Goal: Task Accomplishment & Management: Manage account settings

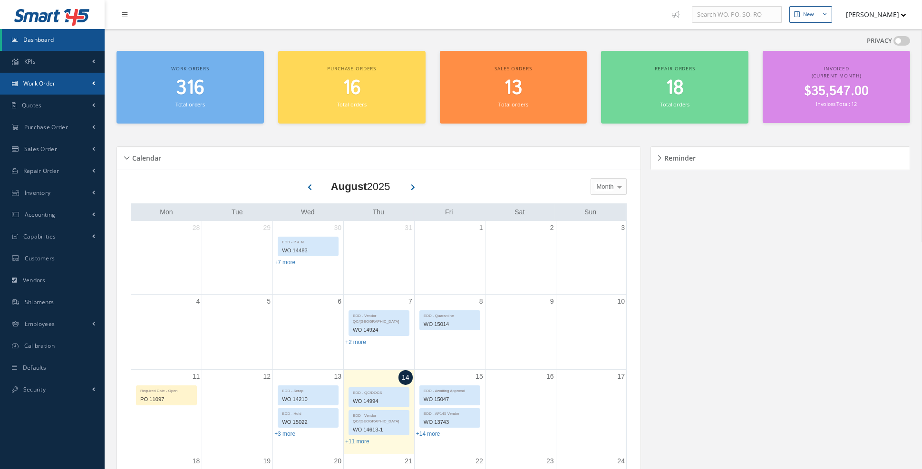
click at [86, 86] on link "Work Order" at bounding box center [52, 84] width 105 height 22
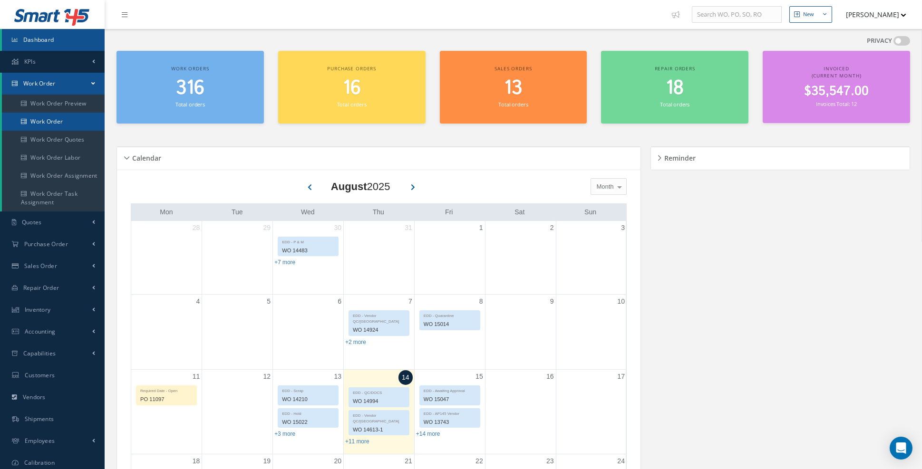
click at [66, 119] on link "Work Order" at bounding box center [53, 122] width 103 height 18
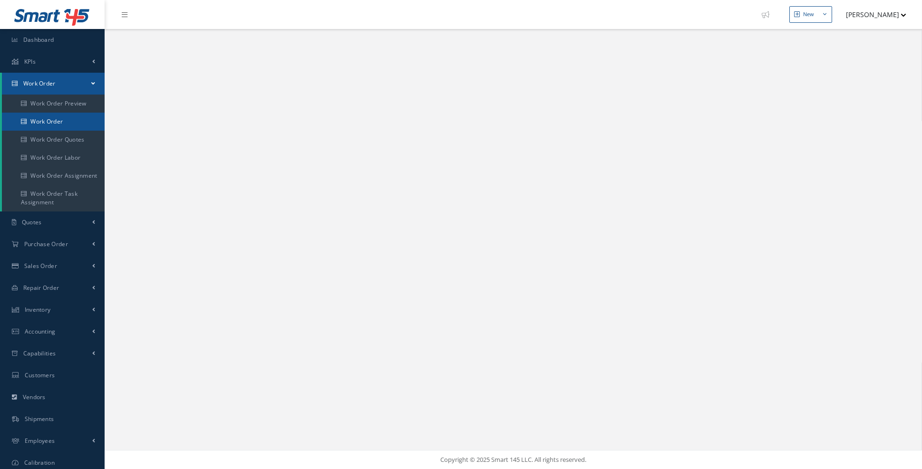
select select "25"
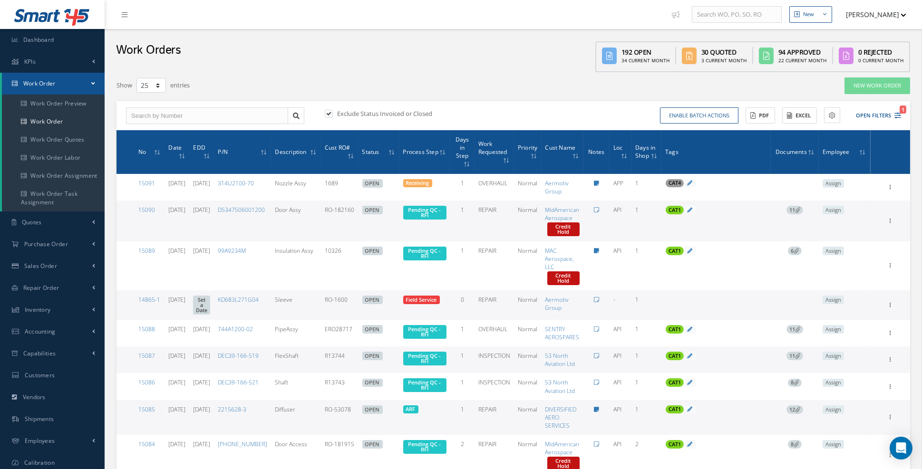
type input "All Work Request"
type input "All Work Performed"
type input "All Status"
type input "WO Part Status"
click at [897, 116] on icon "1" at bounding box center [897, 115] width 7 height 7
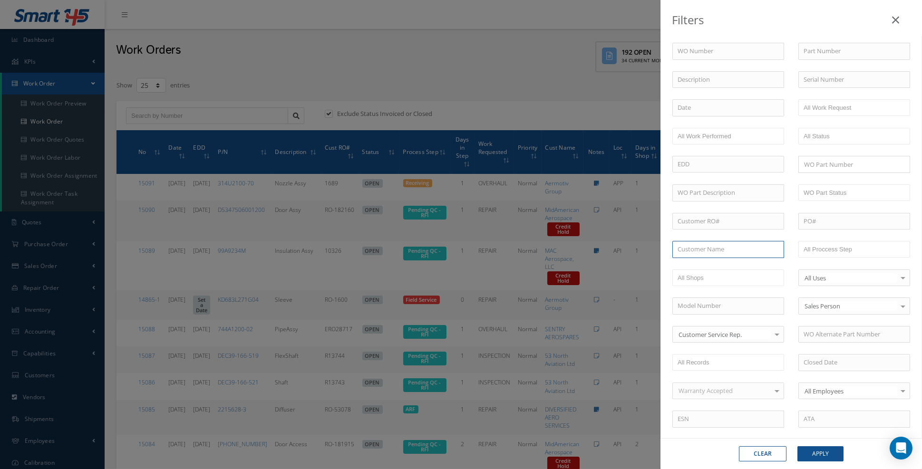
click at [729, 247] on input "text" at bounding box center [728, 249] width 112 height 17
click at [721, 267] on div "Aermotiv Group" at bounding box center [728, 266] width 111 height 17
type input "Aermotiv Group"
click at [820, 457] on button "Apply" at bounding box center [820, 454] width 46 height 15
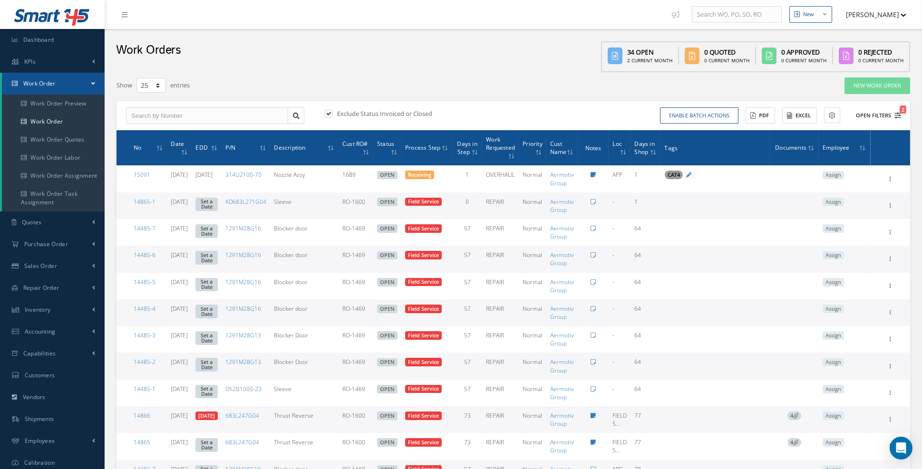
click at [894, 116] on icon "2" at bounding box center [897, 115] width 7 height 7
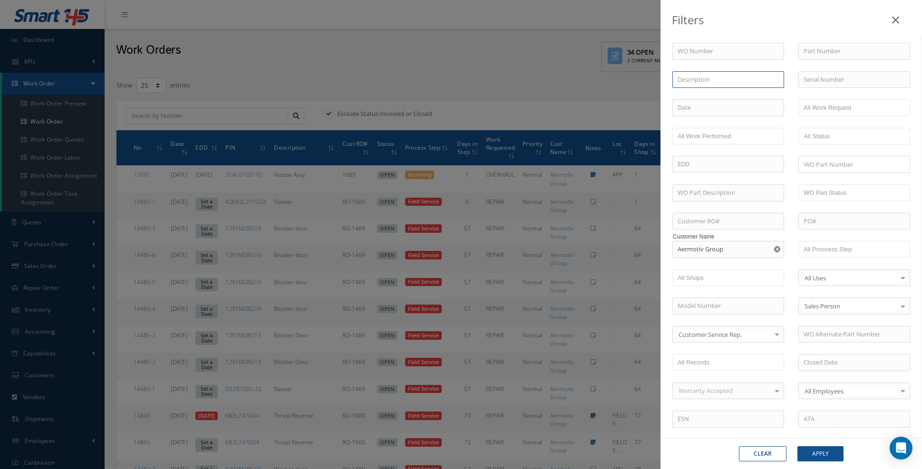
click at [718, 84] on input "text" at bounding box center [728, 79] width 112 height 17
type input "thrust"
click at [797, 447] on button "Apply" at bounding box center [820, 454] width 46 height 15
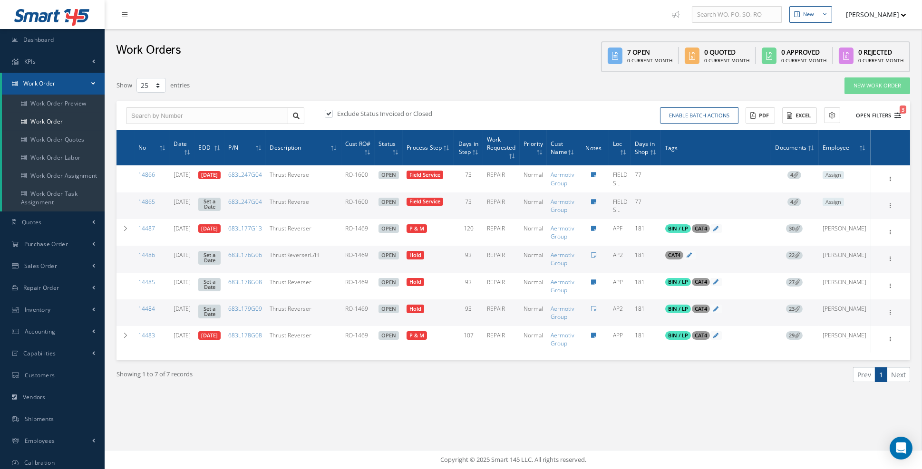
click at [897, 114] on icon "3" at bounding box center [897, 115] width 7 height 7
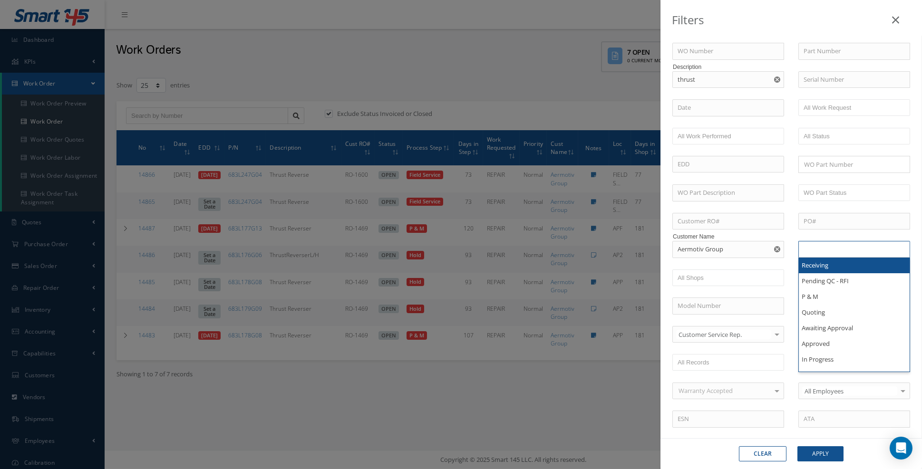
click at [854, 251] on input "text" at bounding box center [834, 249] width 60 height 12
type input "f"
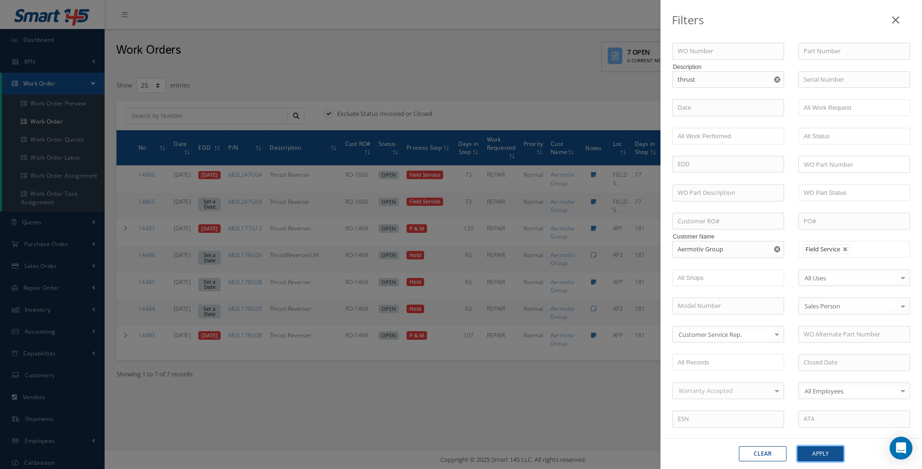
click at [824, 456] on button "Apply" at bounding box center [820, 454] width 46 height 15
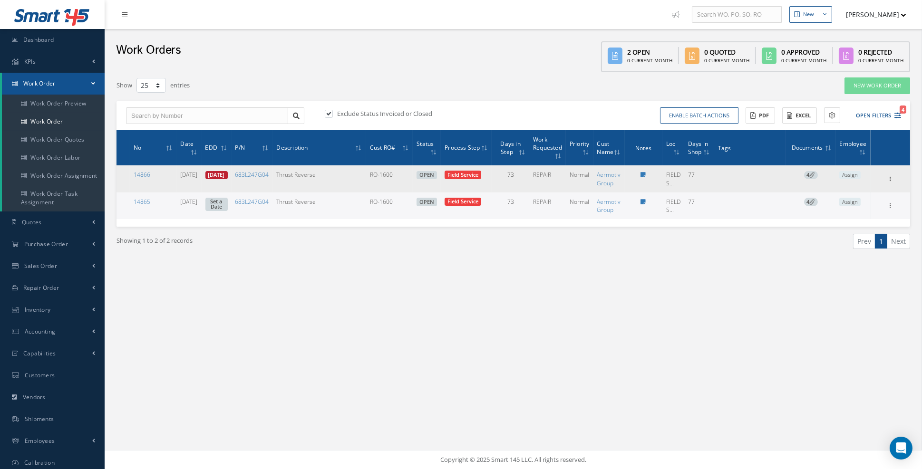
click at [228, 174] on link "07/30/2025" at bounding box center [216, 175] width 22 height 9
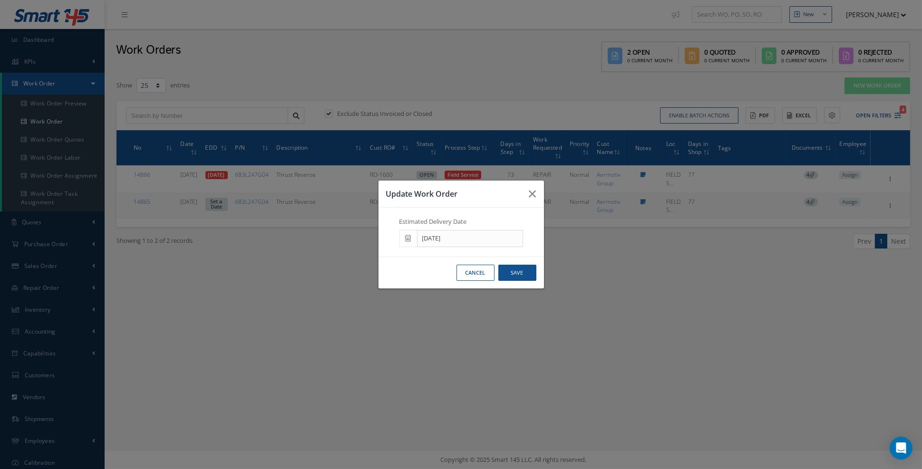
click at [408, 242] on icon at bounding box center [409, 238] width 6 height 7
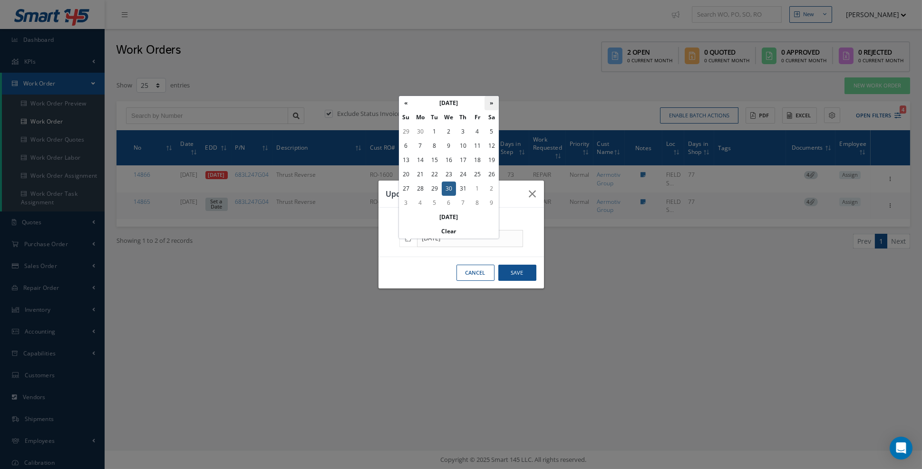
click at [493, 103] on th "»" at bounding box center [492, 103] width 14 height 14
click at [451, 146] on td "10" at bounding box center [449, 146] width 14 height 14
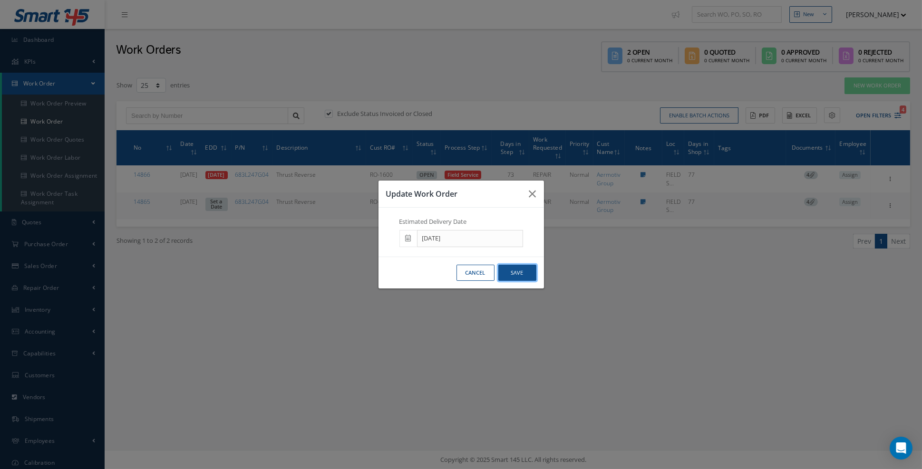
click at [518, 281] on button "Save" at bounding box center [517, 273] width 38 height 17
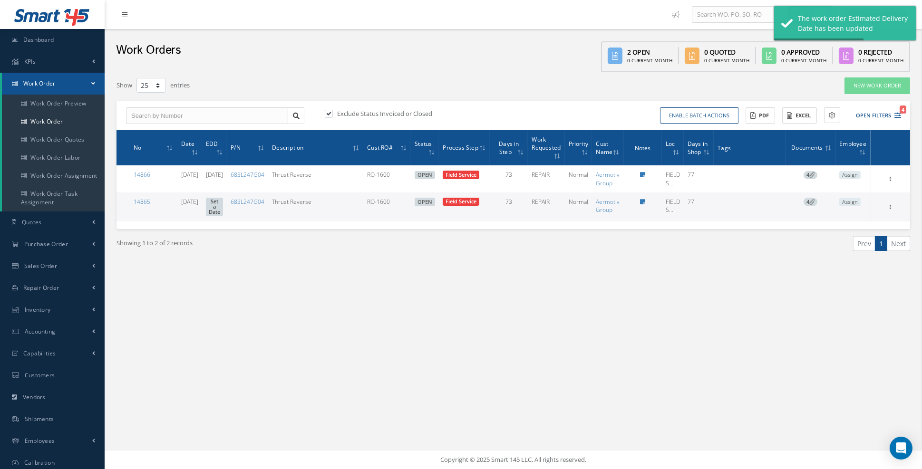
click at [223, 204] on link "Set a Date" at bounding box center [214, 207] width 17 height 19
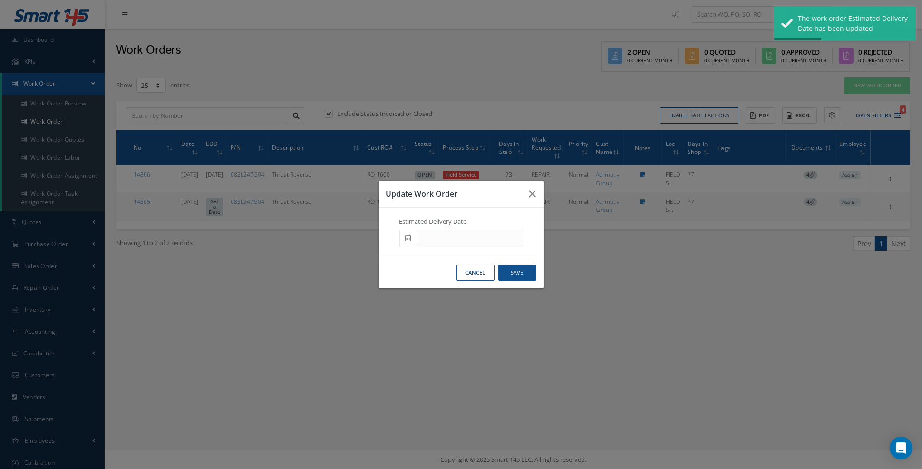
click at [407, 242] on icon at bounding box center [409, 238] width 6 height 7
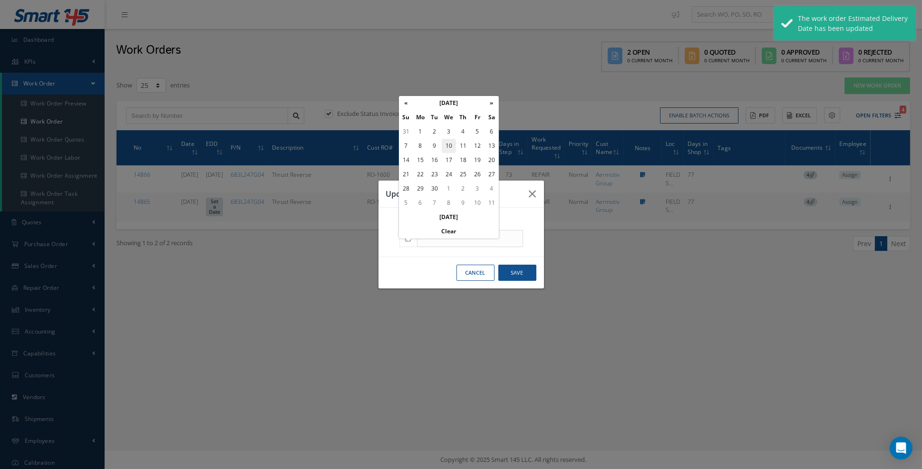
click at [447, 148] on td "10" at bounding box center [449, 146] width 14 height 14
type input "[DATE]"
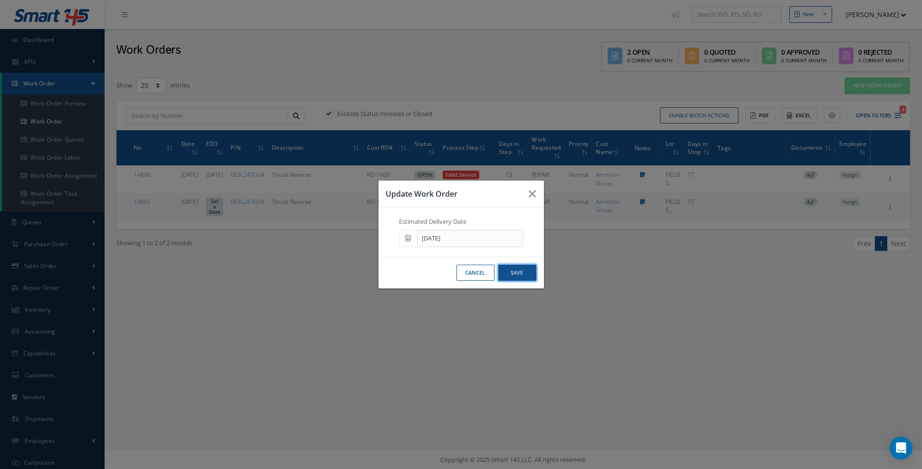
click at [525, 282] on button "Save" at bounding box center [517, 273] width 38 height 17
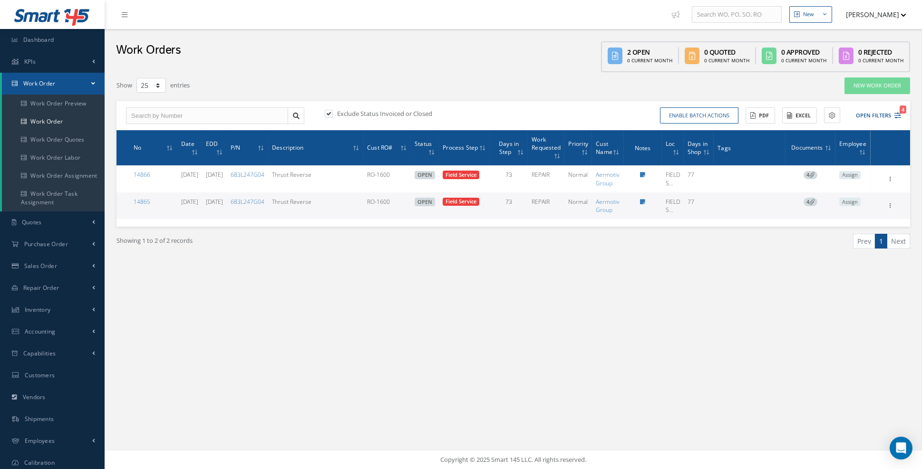
click at [817, 202] on span "4" at bounding box center [811, 202] width 14 height 9
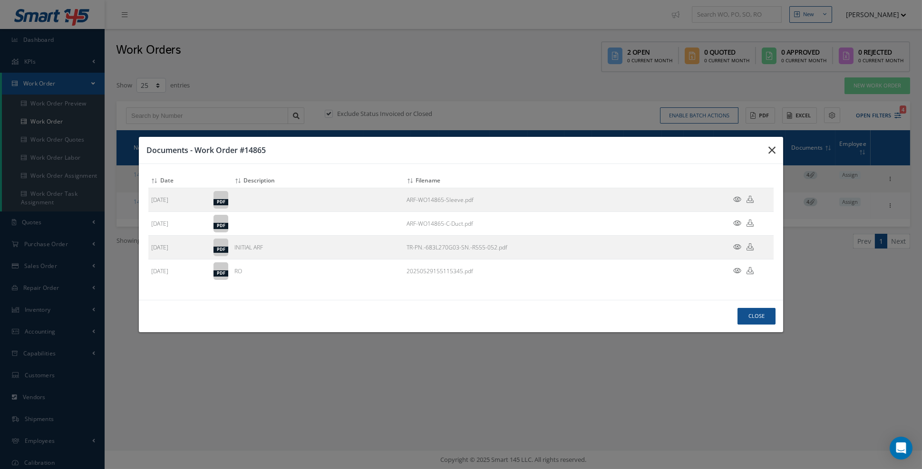
drag, startPoint x: 778, startPoint y: 160, endPoint x: 752, endPoint y: 166, distance: 26.1
click at [0, 0] on button "button" at bounding box center [0, 0] width 0 height 0
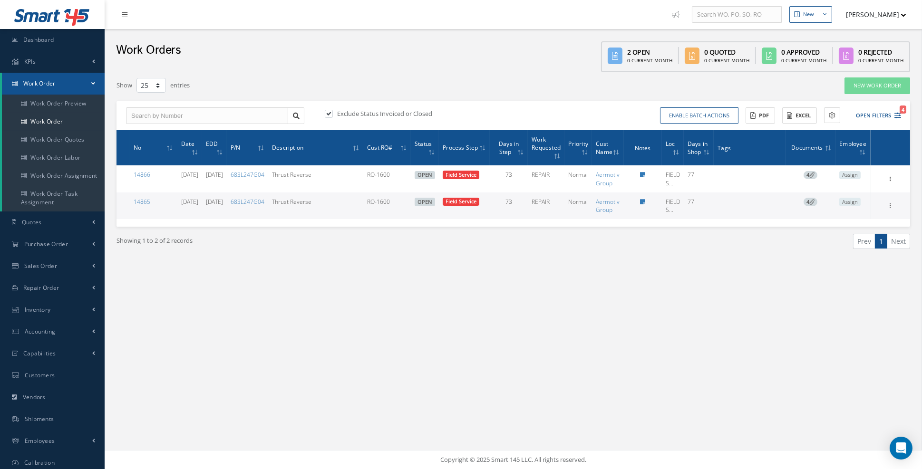
click at [814, 202] on icon at bounding box center [811, 201] width 5 height 5
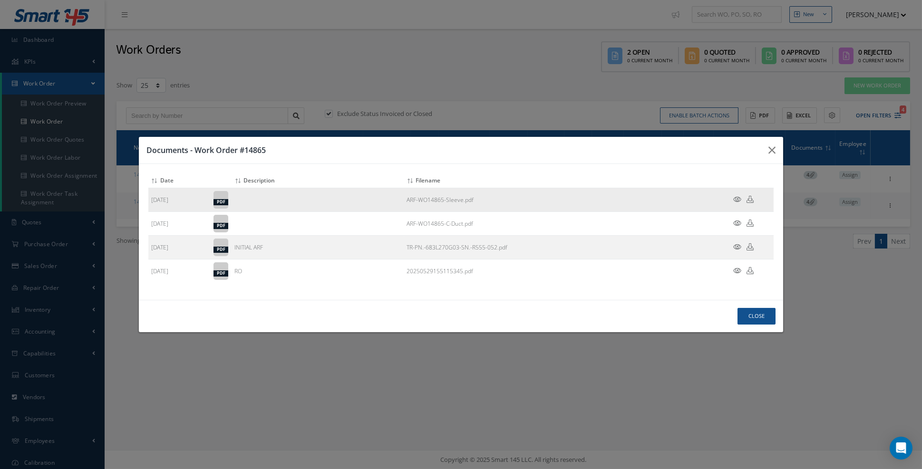
click at [737, 203] on icon at bounding box center [737, 199] width 8 height 7
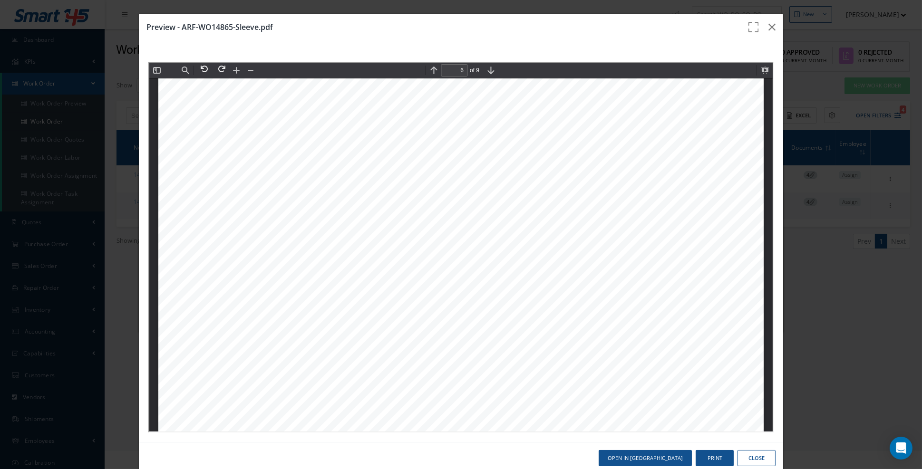
scroll to position [4433, 0]
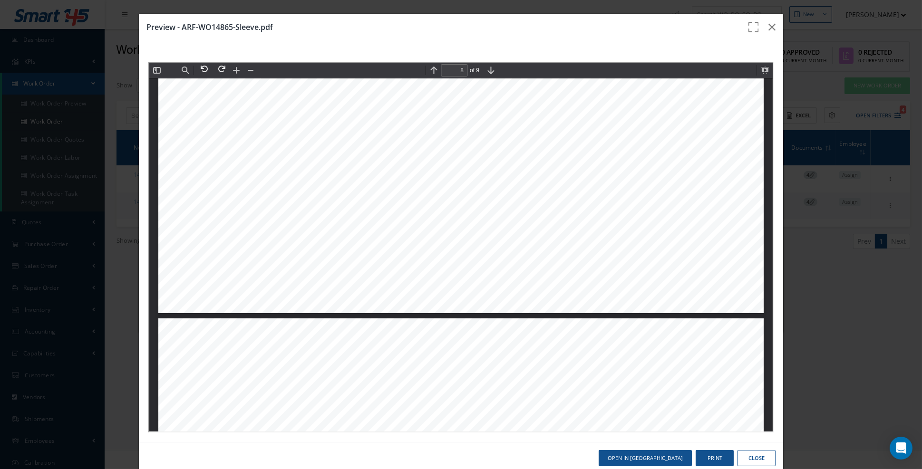
type input "9"
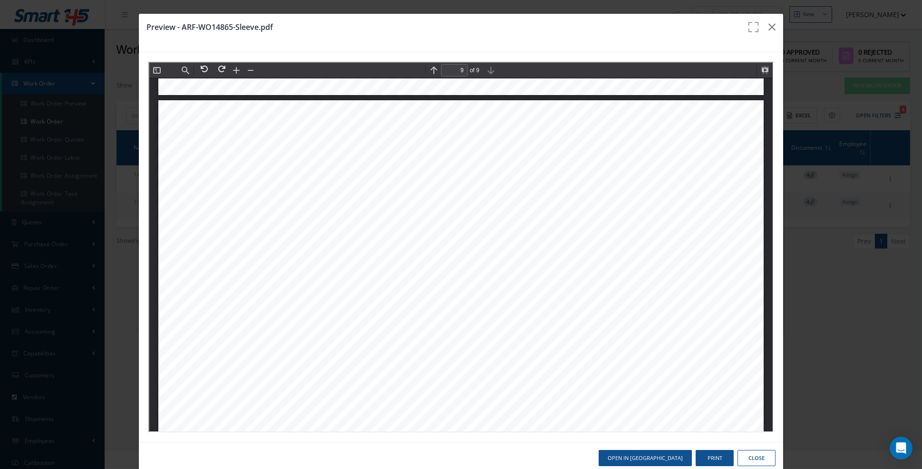
scroll to position [6449, 0]
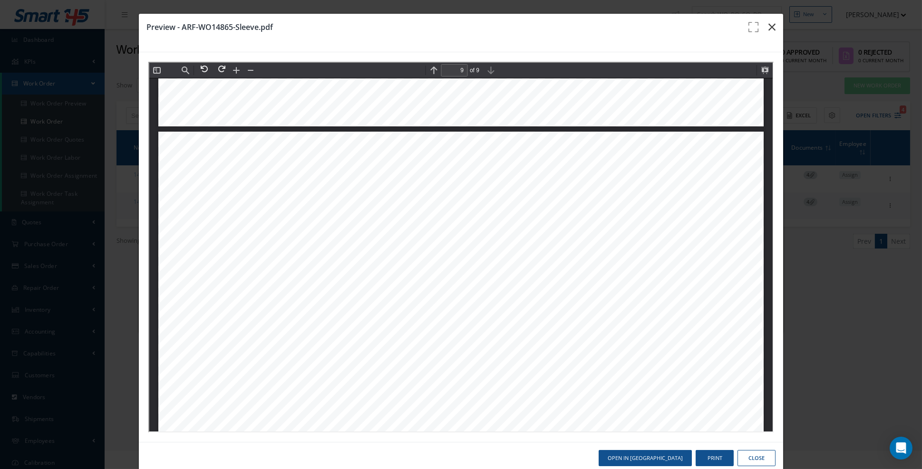
click at [772, 28] on icon "button" at bounding box center [771, 26] width 7 height 11
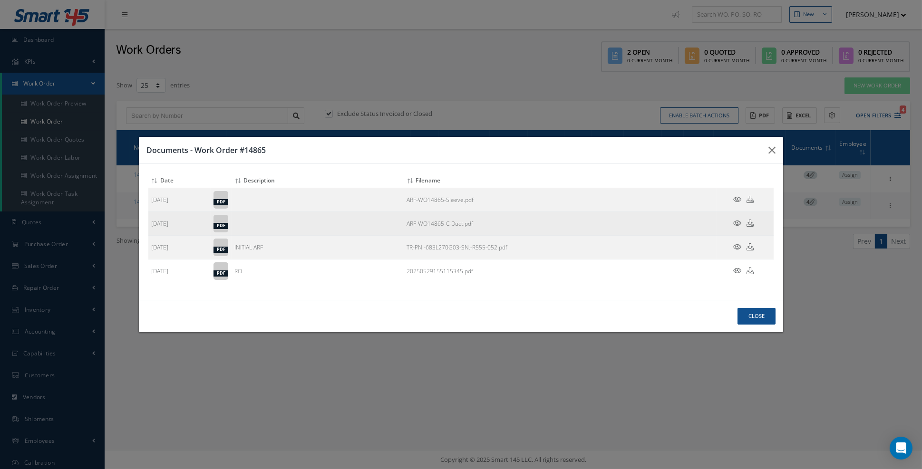
click at [736, 227] on icon at bounding box center [737, 223] width 8 height 7
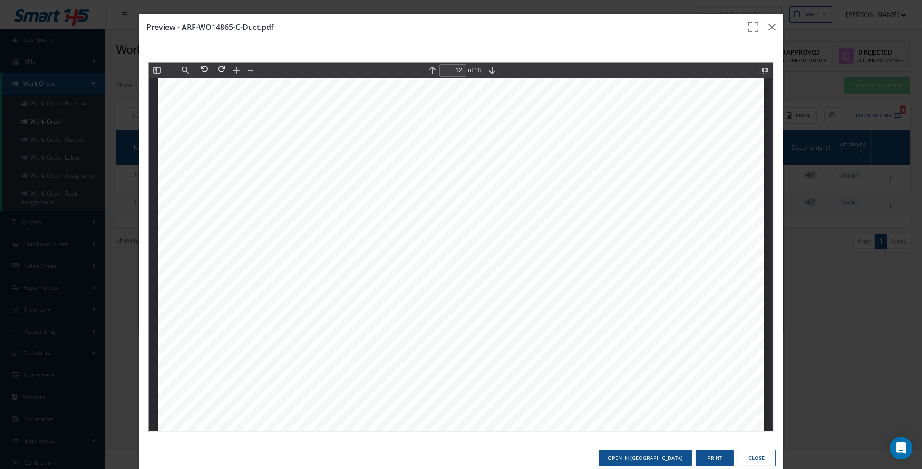
scroll to position [9077, 0]
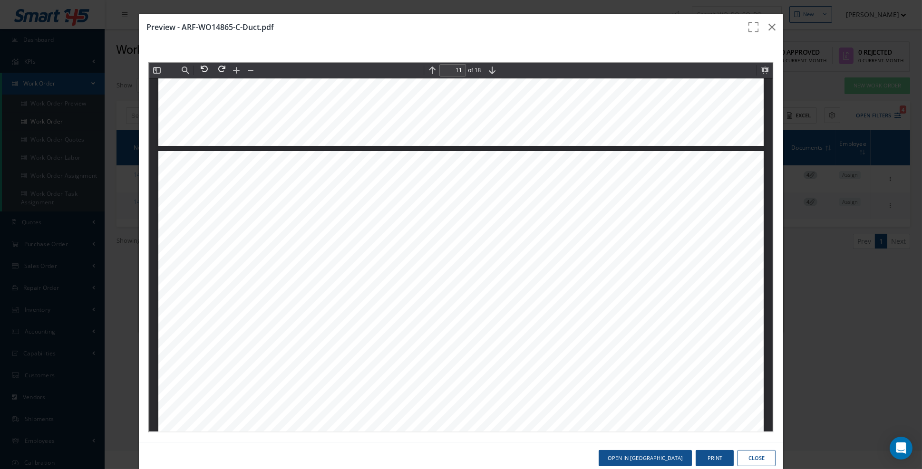
type input "10"
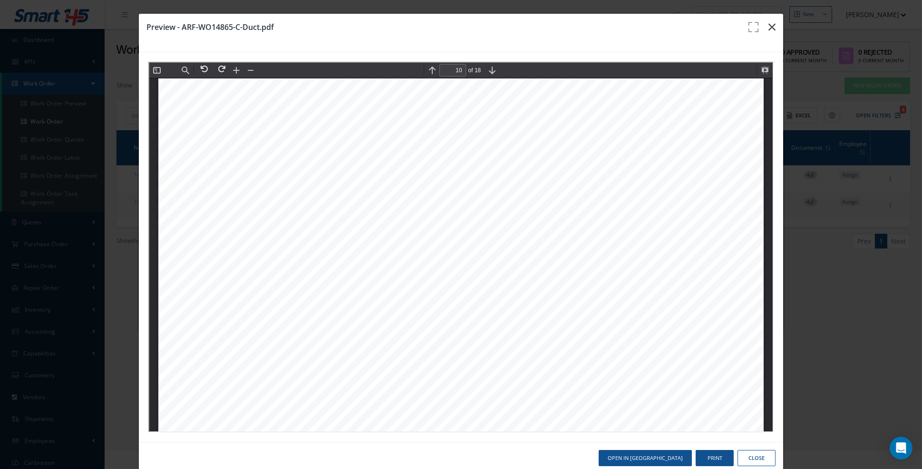
click at [770, 23] on icon "button" at bounding box center [771, 26] width 7 height 11
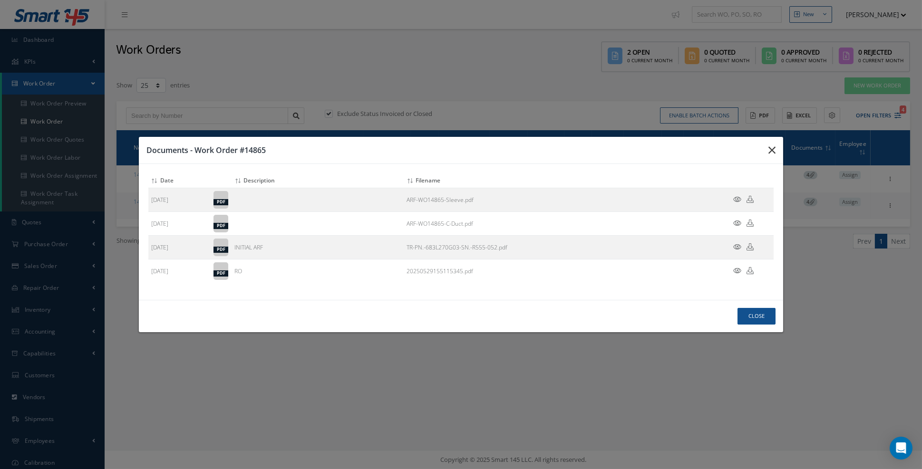
click at [0, 0] on icon "button" at bounding box center [0, 0] width 0 height 0
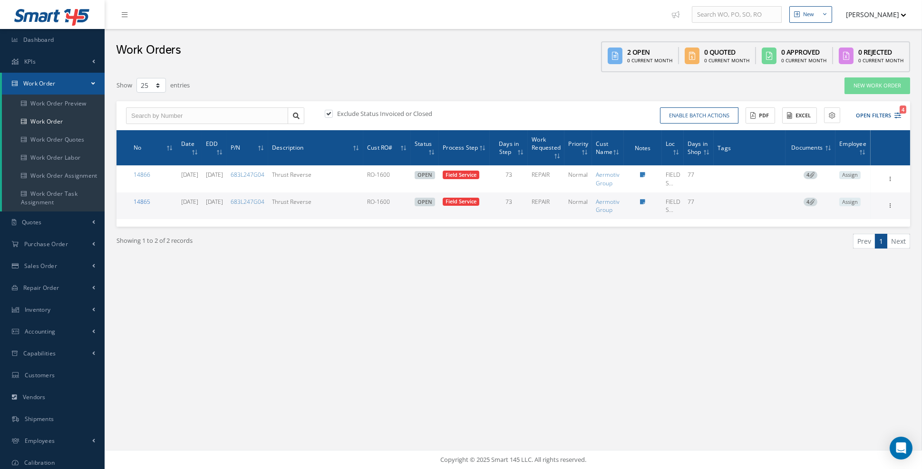
click at [145, 203] on link "14865" at bounding box center [142, 202] width 17 height 8
click at [141, 202] on link "14865" at bounding box center [142, 202] width 17 height 8
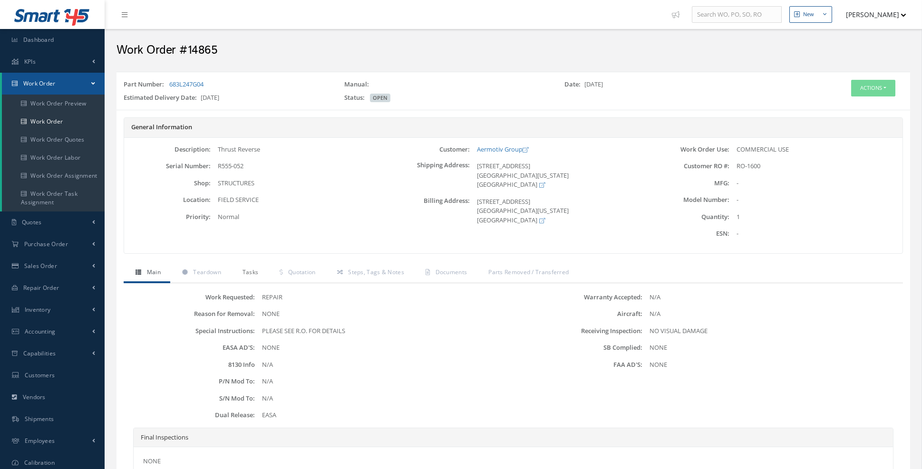
click at [246, 273] on span "Tasks" at bounding box center [251, 272] width 16 height 8
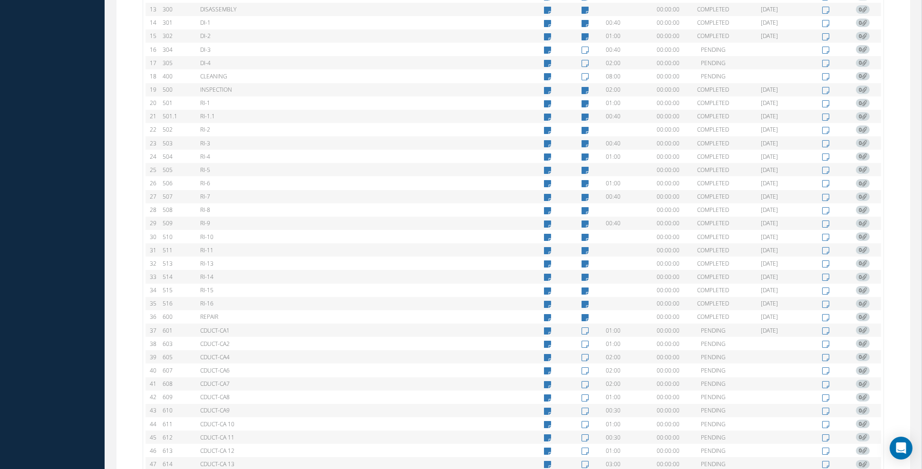
scroll to position [892, 0]
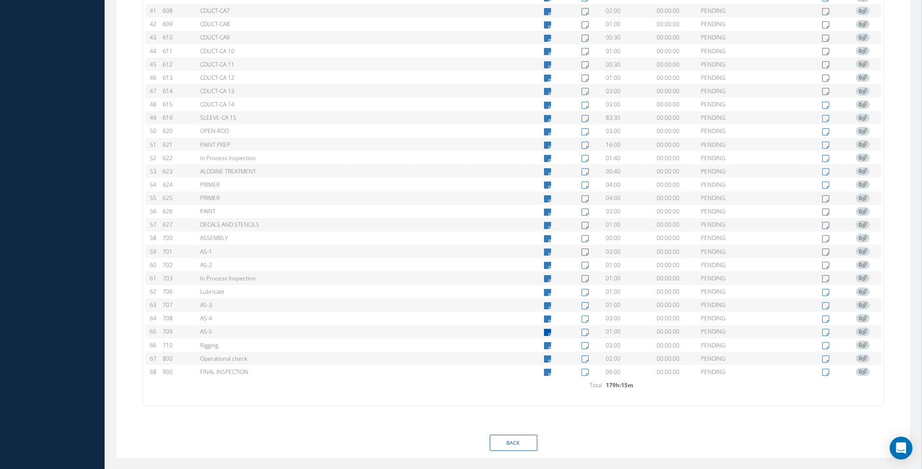
click at [547, 329] on icon at bounding box center [547, 333] width 7 height 8
type textarea "Install 3 sleeve access panels as required."
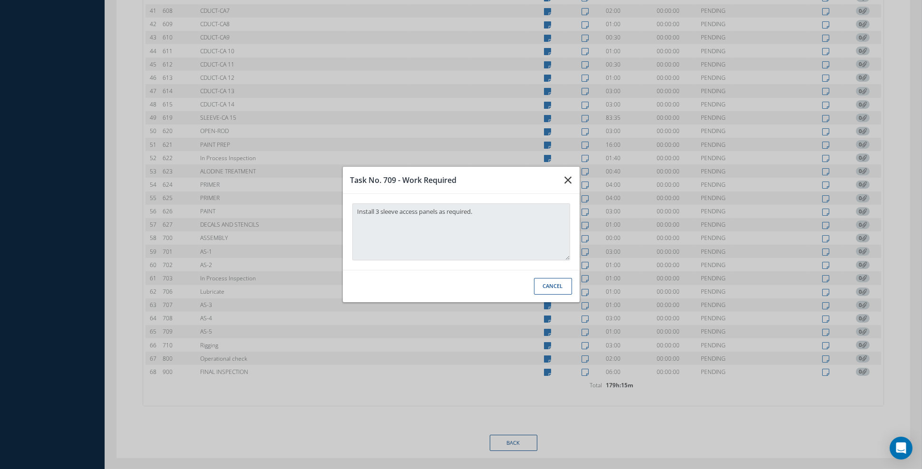
click at [567, 185] on icon "button" at bounding box center [568, 180] width 7 height 11
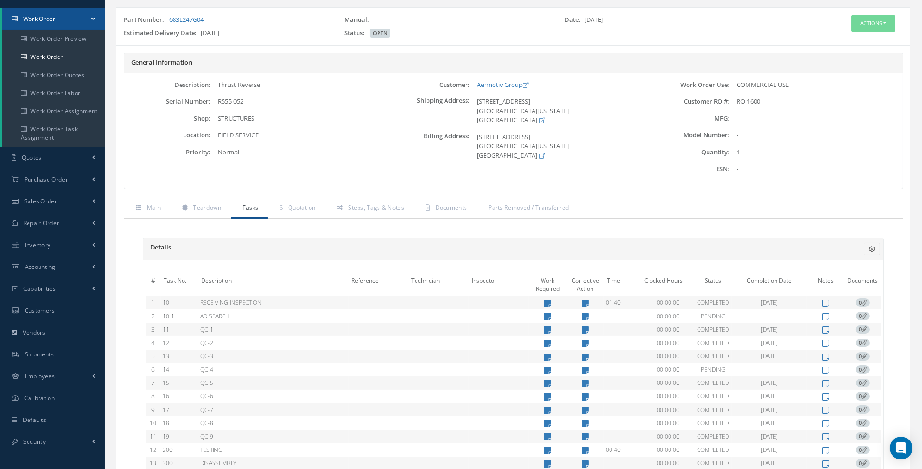
scroll to position [0, 0]
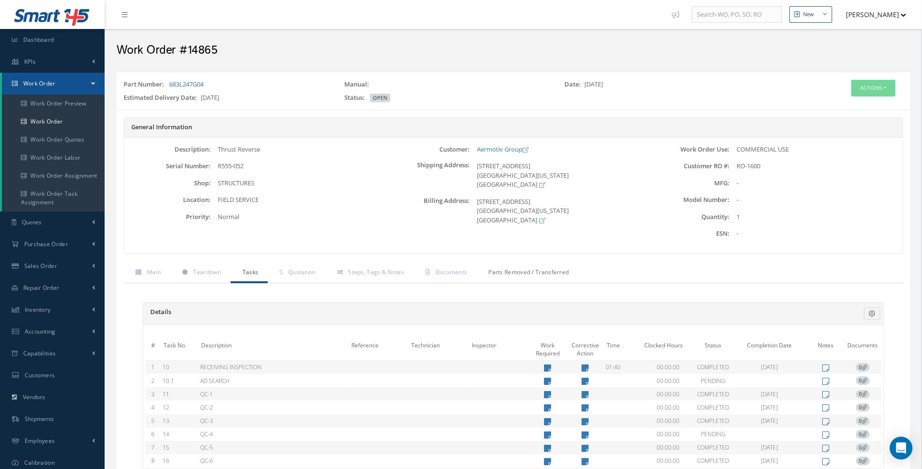
click at [525, 272] on span "Parts Removed / Transferred" at bounding box center [528, 272] width 80 height 8
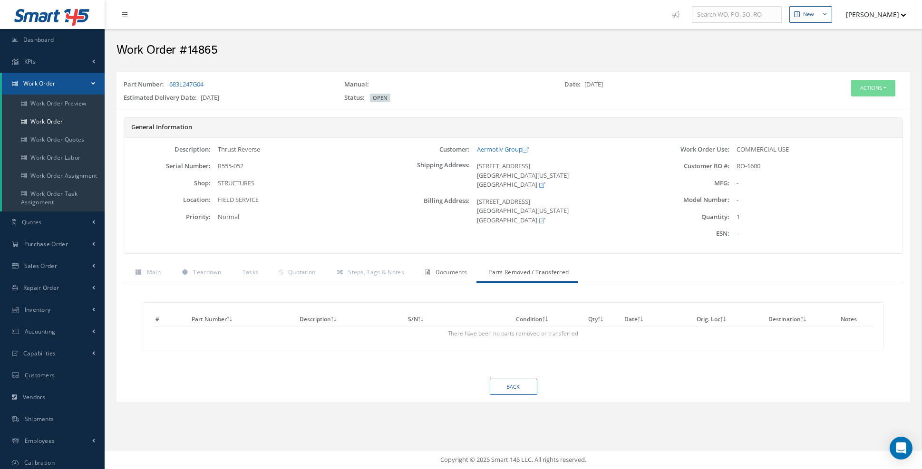
drag, startPoint x: 449, startPoint y: 267, endPoint x: 463, endPoint y: 275, distance: 15.8
click at [450, 268] on span "Documents" at bounding box center [452, 272] width 32 height 8
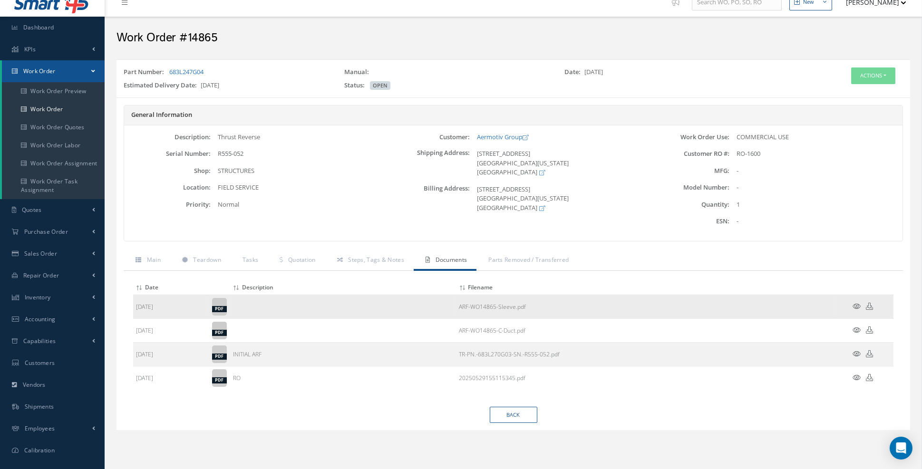
scroll to position [13, 0]
click at [249, 260] on span "Tasks" at bounding box center [251, 259] width 16 height 8
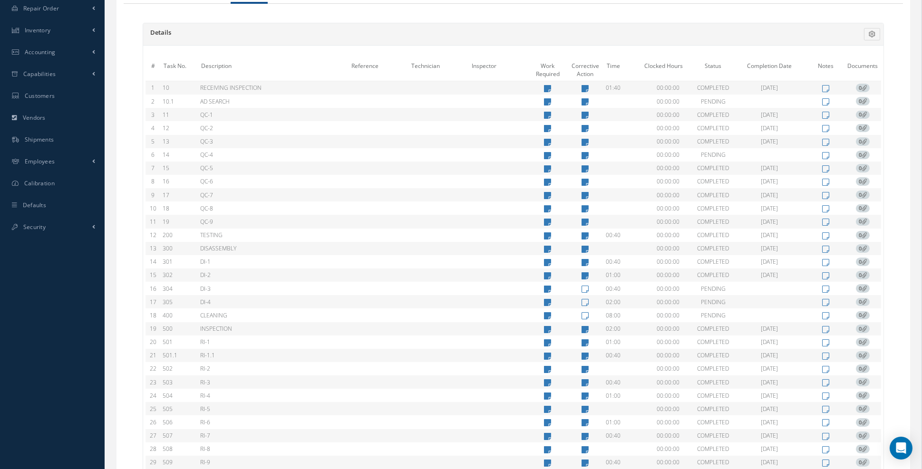
scroll to position [0, 0]
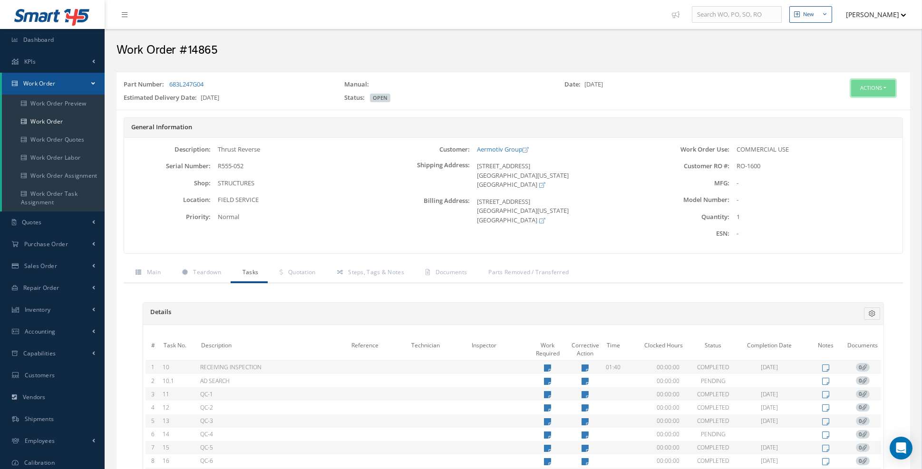
click at [887, 88] on button "Actions" at bounding box center [873, 88] width 44 height 17
click at [851, 106] on link "Edit" at bounding box center [858, 105] width 76 height 13
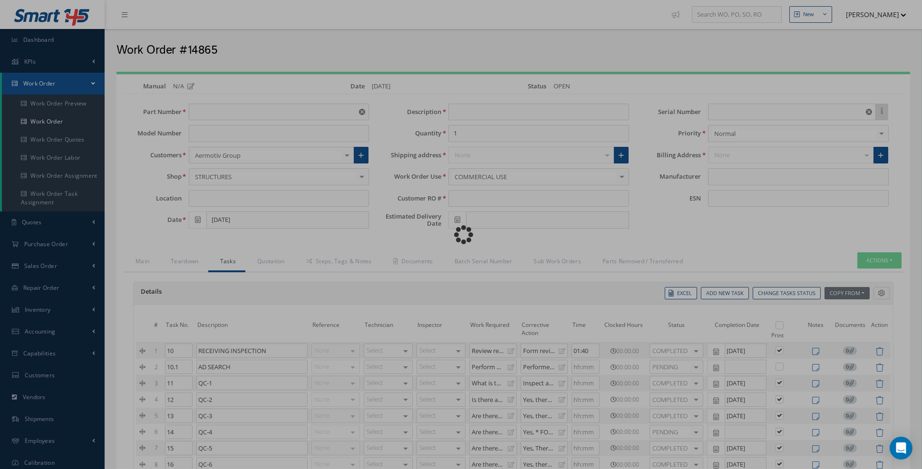
type input "683L247G04"
type input "FIELD SERVICE"
type input "05/29/2025"
type input "Thrust Reverse"
type input "RO-1600"
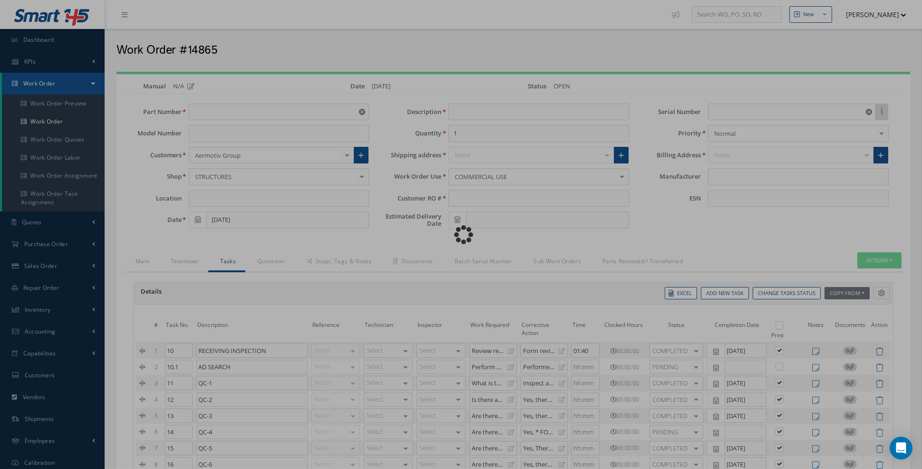
type input "09/10/2025"
type input "R555-052"
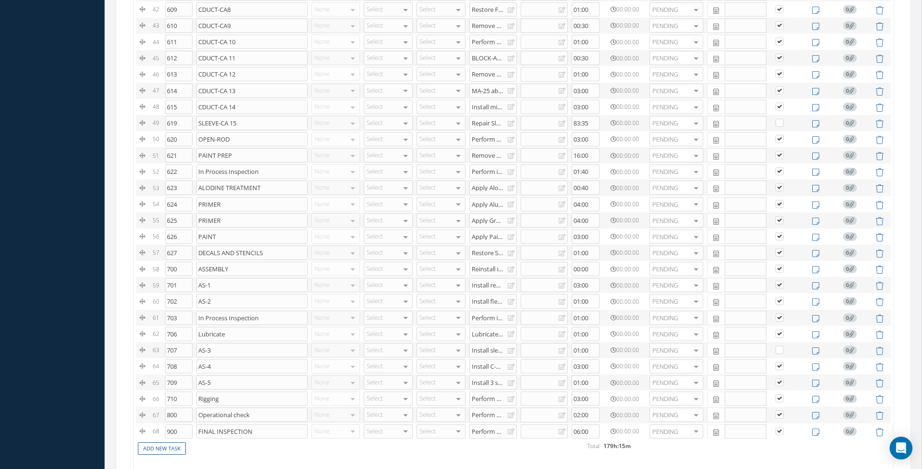
scroll to position [1034, 0]
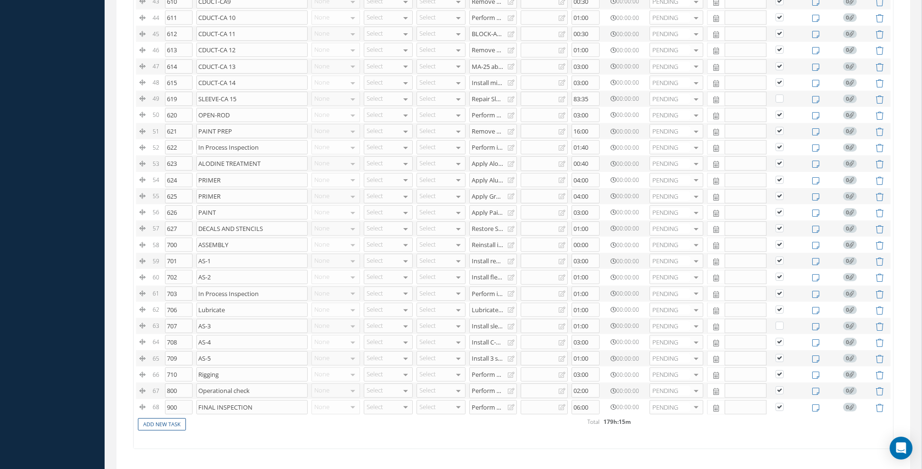
click at [486, 273] on div "Install flexible shafts as require." at bounding box center [490, 277] width 36 height 8
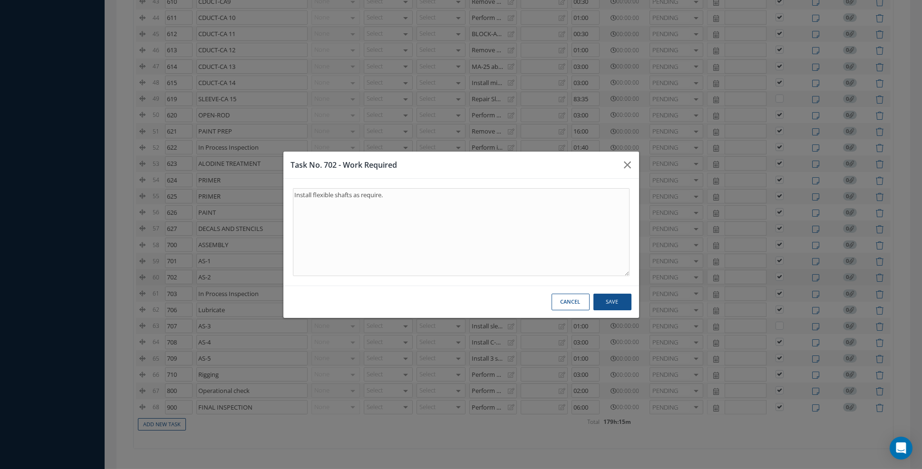
click at [568, 306] on button "Cancel" at bounding box center [571, 302] width 38 height 17
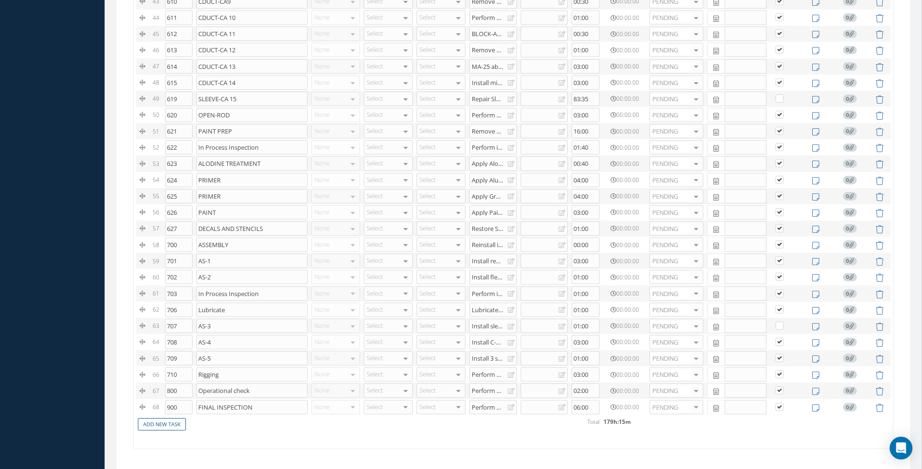
click at [485, 257] on div "Install removed actuation as required." at bounding box center [490, 261] width 36 height 8
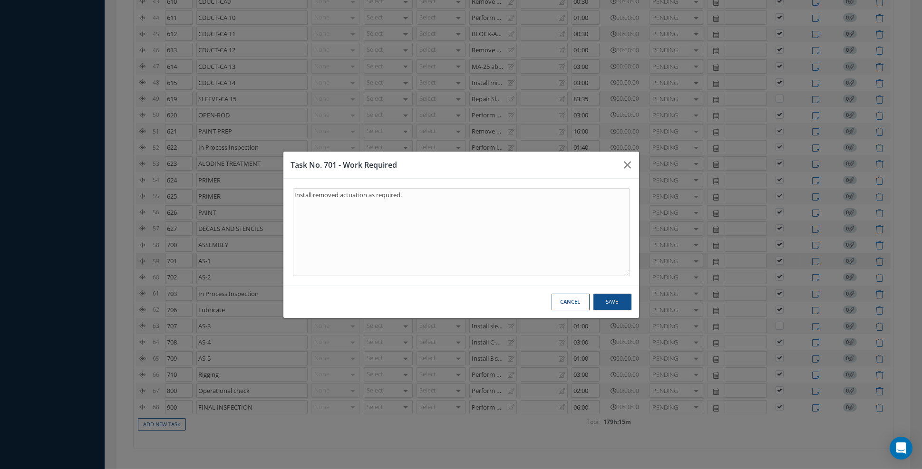
click at [569, 307] on button "Cancel" at bounding box center [571, 302] width 38 height 17
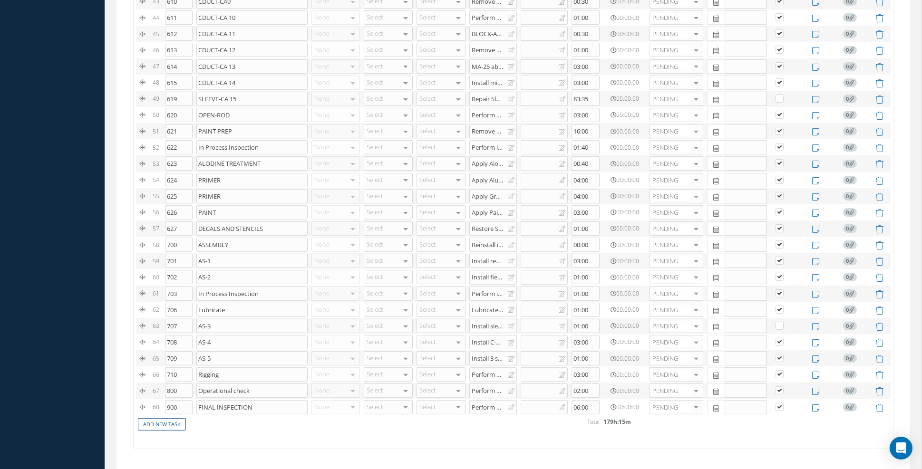
click at [478, 257] on div "Install removed actuation as required." at bounding box center [490, 261] width 36 height 8
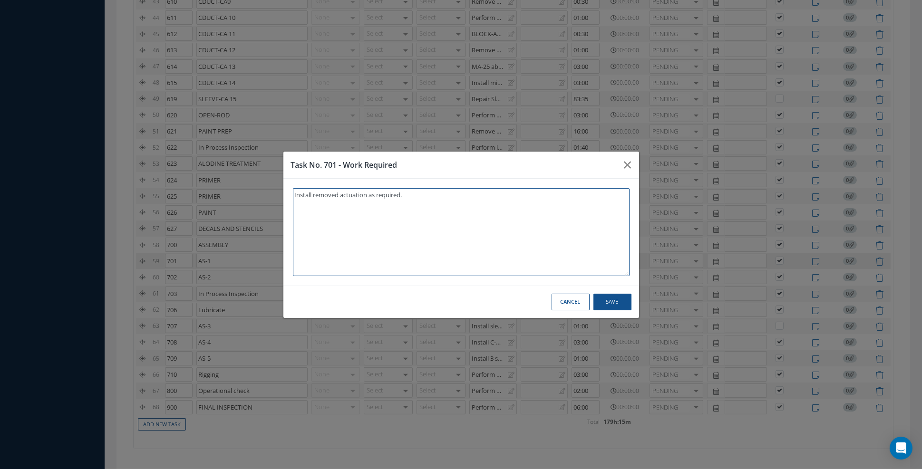
drag, startPoint x: 422, startPoint y: 202, endPoint x: 292, endPoint y: 209, distance: 130.5
click at [292, 209] on div "Install removed actuation as required." at bounding box center [461, 232] width 356 height 107
click at [564, 303] on button "Cancel" at bounding box center [571, 302] width 38 height 17
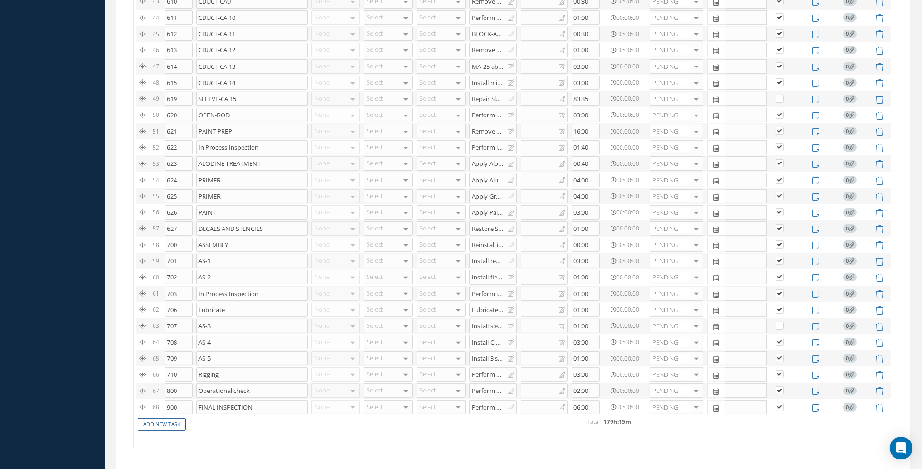
click at [479, 273] on div "Install flexible shafts as require." at bounding box center [490, 277] width 36 height 8
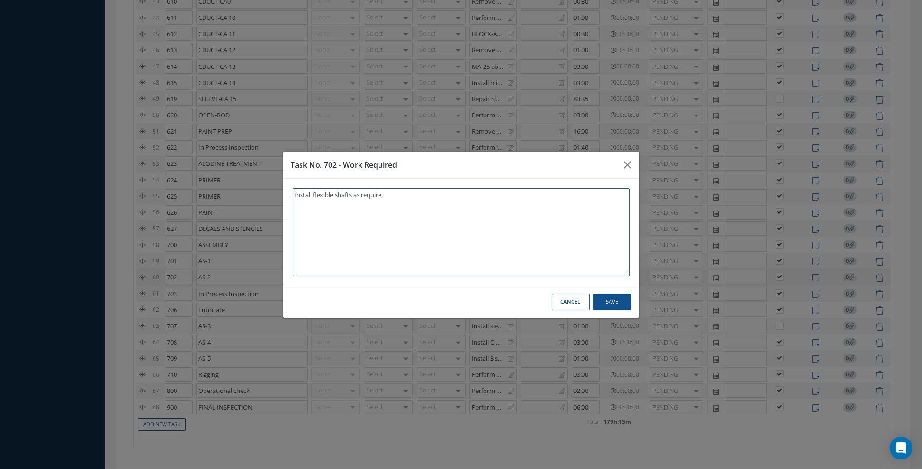
drag, startPoint x: 407, startPoint y: 204, endPoint x: 287, endPoint y: 218, distance: 120.1
click at [287, 218] on div "Install flexible shafts as require." at bounding box center [461, 232] width 356 height 107
click at [564, 310] on button "Cancel" at bounding box center [571, 302] width 38 height 17
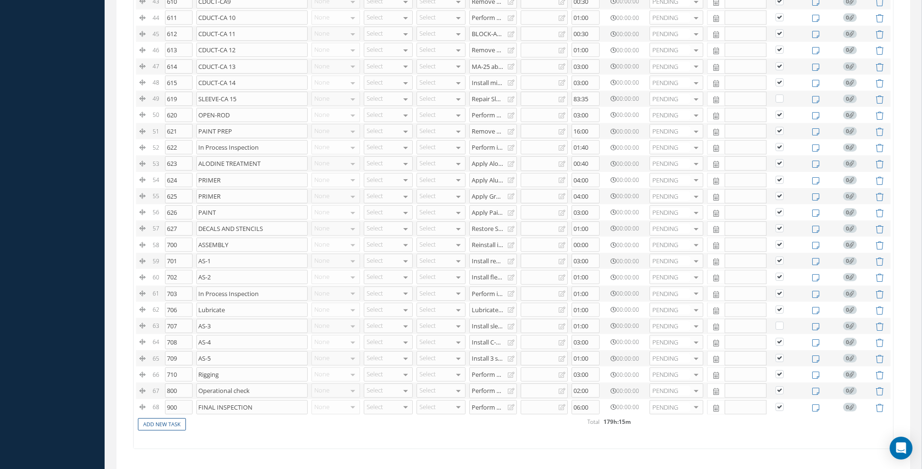
click at [487, 322] on div "Install sleeve as required. WO14865-1" at bounding box center [490, 326] width 36 height 8
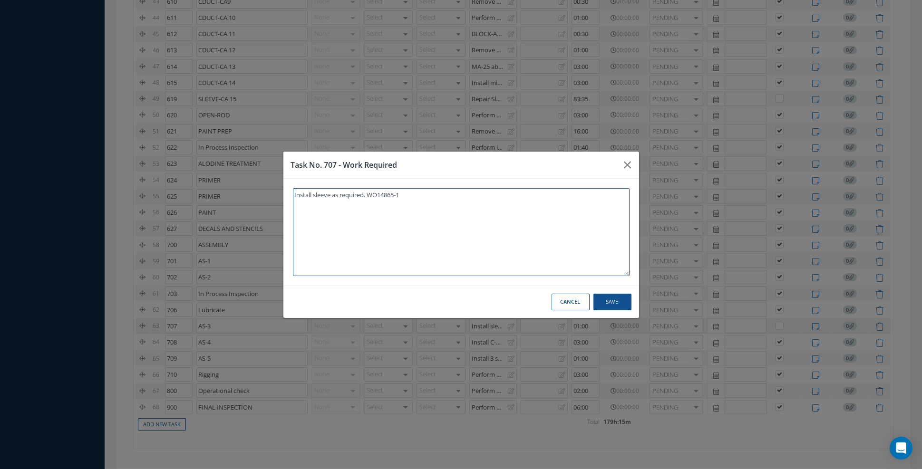
drag, startPoint x: 421, startPoint y: 211, endPoint x: 277, endPoint y: 222, distance: 144.1
click at [277, 222] on div "Task No. 707 - Work Required Install sleeve as required. WO14865-1 Cancel Save" at bounding box center [461, 234] width 922 height 469
click at [403, 205] on textarea "Install sleeve as required. WO14865-1" at bounding box center [461, 232] width 337 height 88
drag, startPoint x: 417, startPoint y: 201, endPoint x: 367, endPoint y: 205, distance: 50.2
click at [367, 205] on textarea "Install sleeve as required. WO14865-1" at bounding box center [461, 232] width 337 height 88
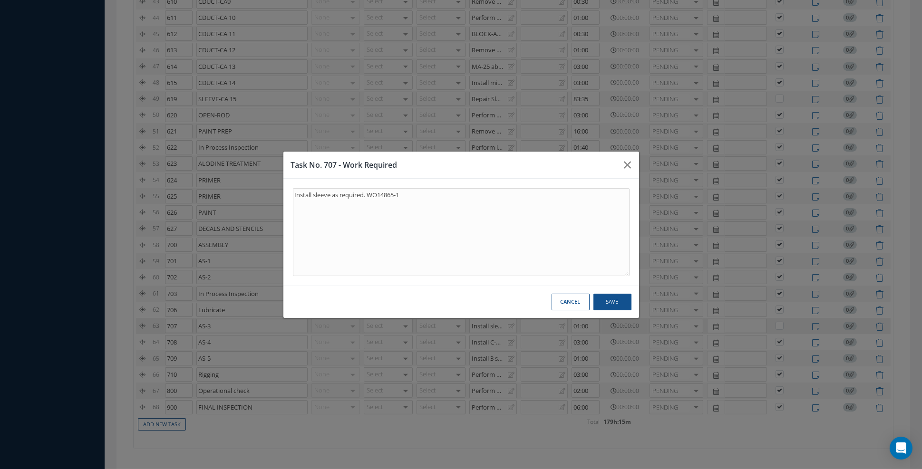
click at [574, 311] on button "Cancel" at bounding box center [571, 302] width 38 height 17
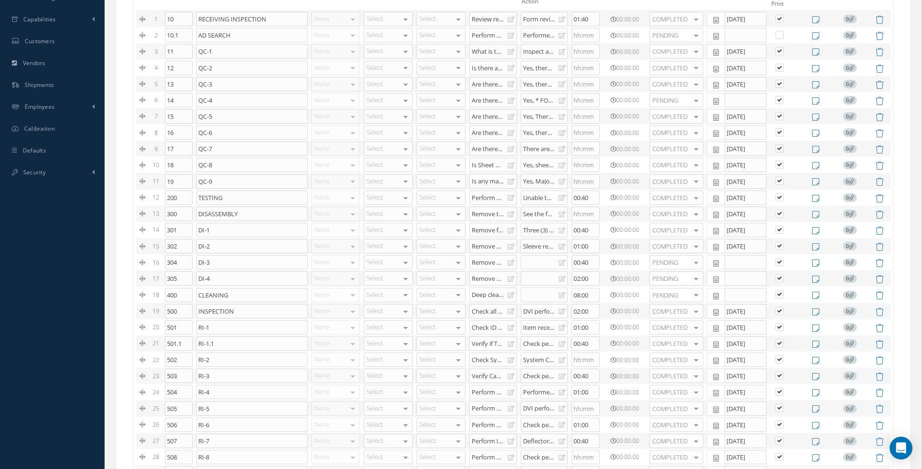
scroll to position [0, 0]
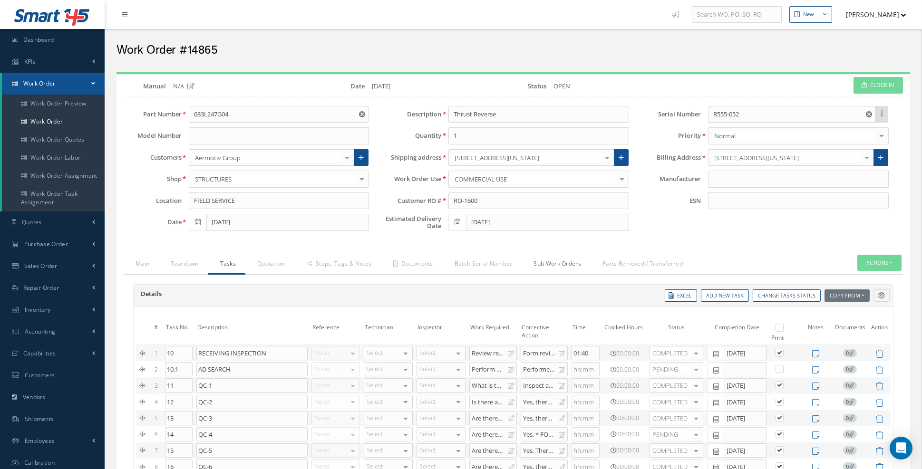
click at [572, 261] on link "Sub Work Orders" at bounding box center [556, 265] width 69 height 20
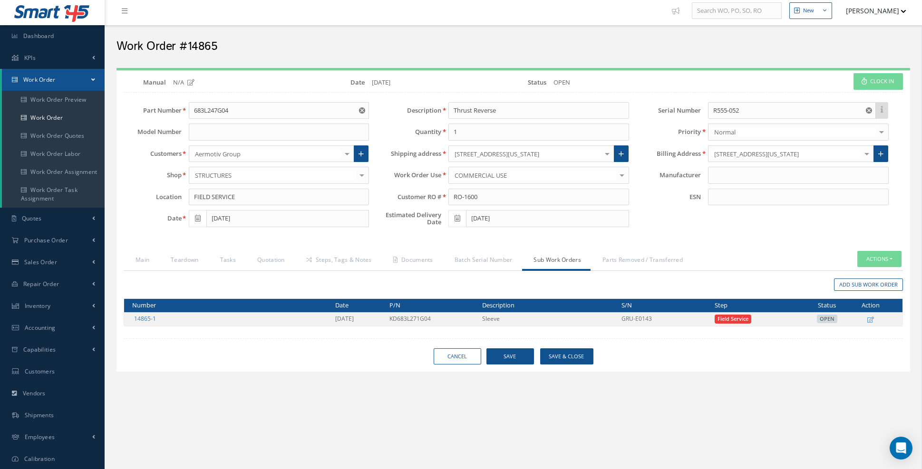
scroll to position [4, 0]
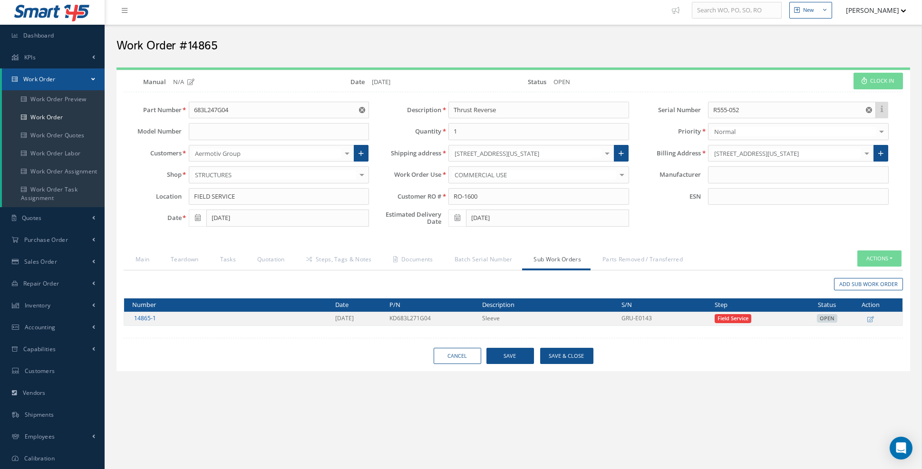
click at [138, 314] on link "14865-1" at bounding box center [145, 318] width 22 height 8
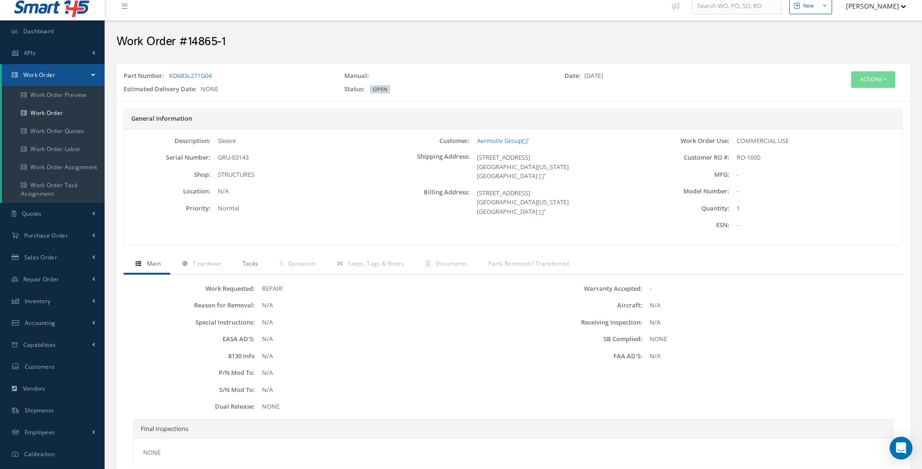
click at [255, 260] on span "Tasks" at bounding box center [251, 264] width 16 height 8
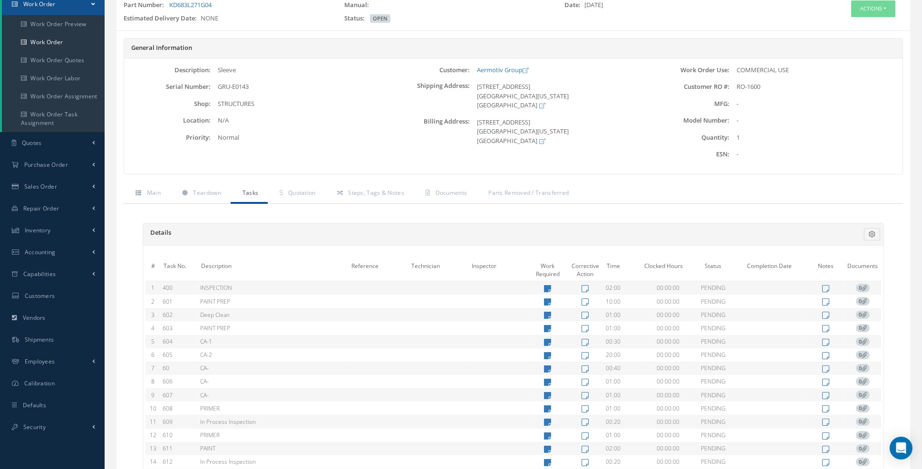
scroll to position [86, 0]
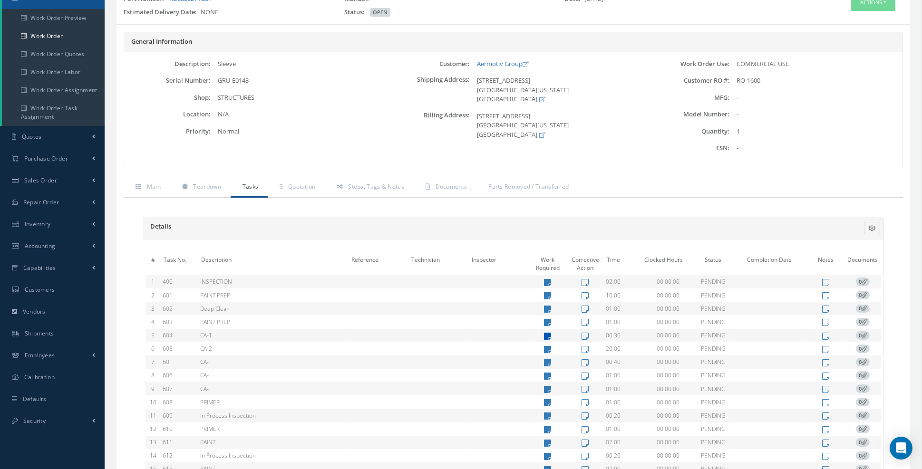
click at [550, 332] on icon at bounding box center [547, 336] width 7 height 8
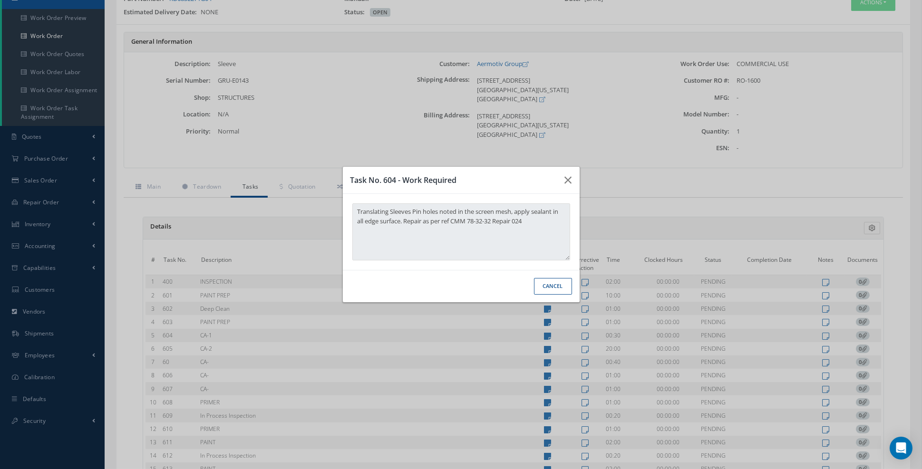
click at [564, 295] on button "Cancel" at bounding box center [553, 286] width 38 height 17
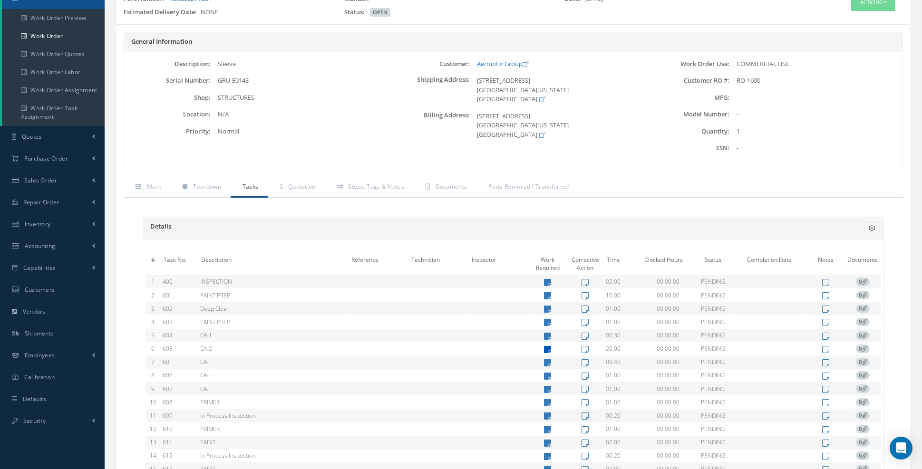
click at [547, 346] on icon at bounding box center [547, 350] width 7 height 8
type textarea "Sleeve Wire mesh damage on AFT and FWR panels as per CMM 78-32-31 REP 017. See …"
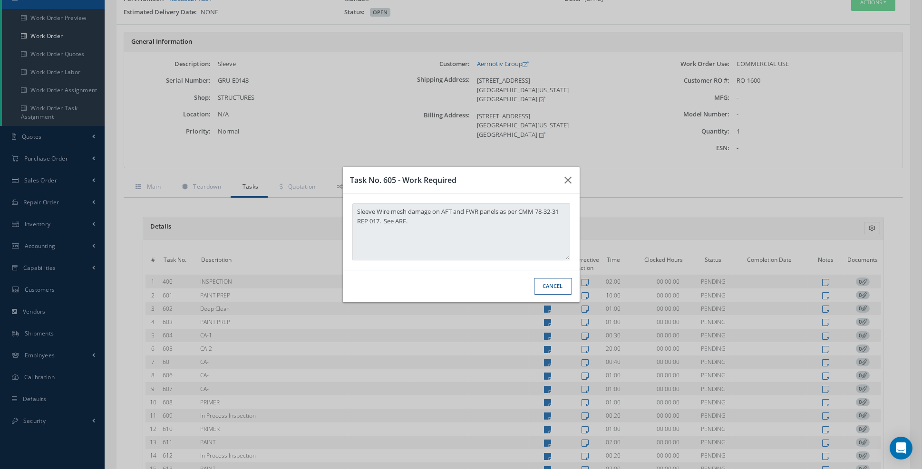
click at [554, 289] on button "Cancel" at bounding box center [553, 286] width 38 height 17
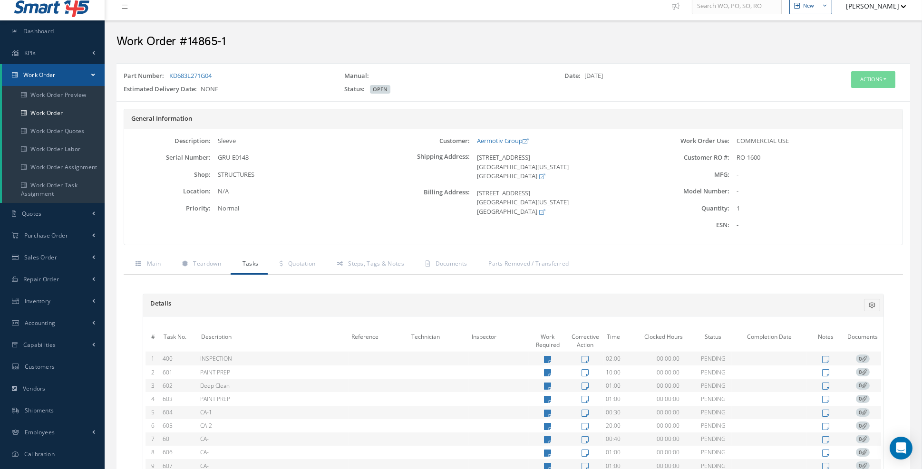
scroll to position [0, 0]
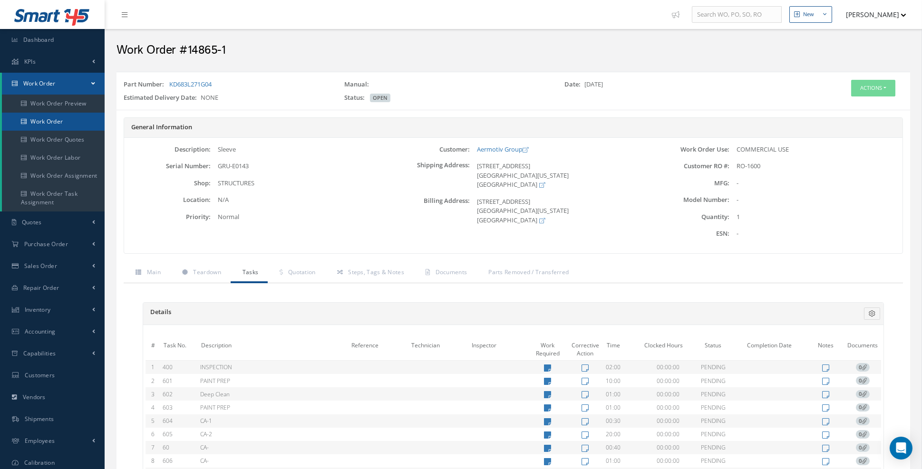
click at [43, 121] on link "Work Order" at bounding box center [53, 122] width 103 height 18
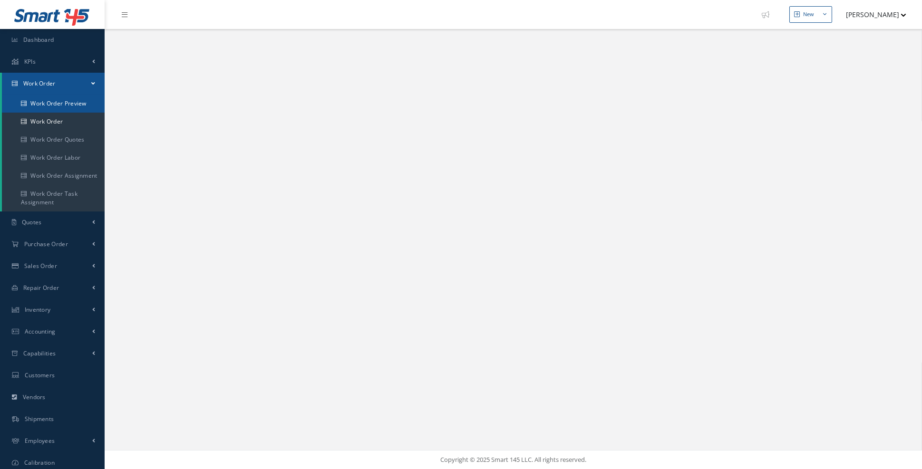
select select "25"
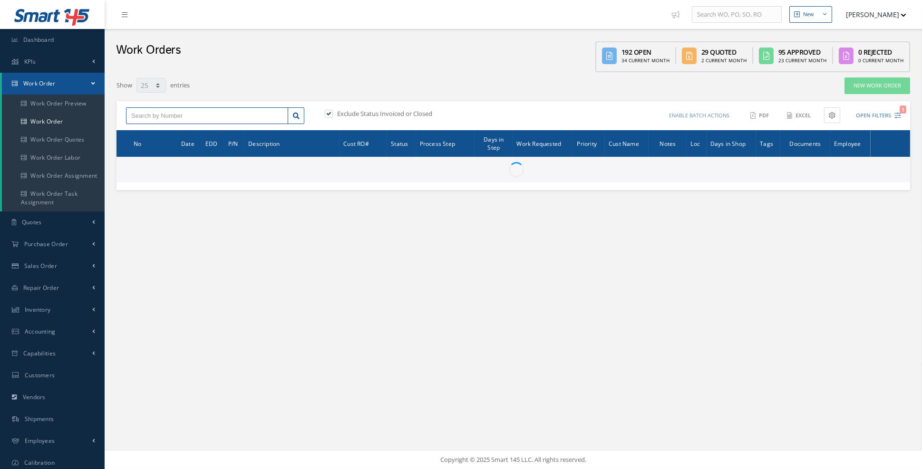
click at [159, 110] on input "text" at bounding box center [207, 115] width 162 height 17
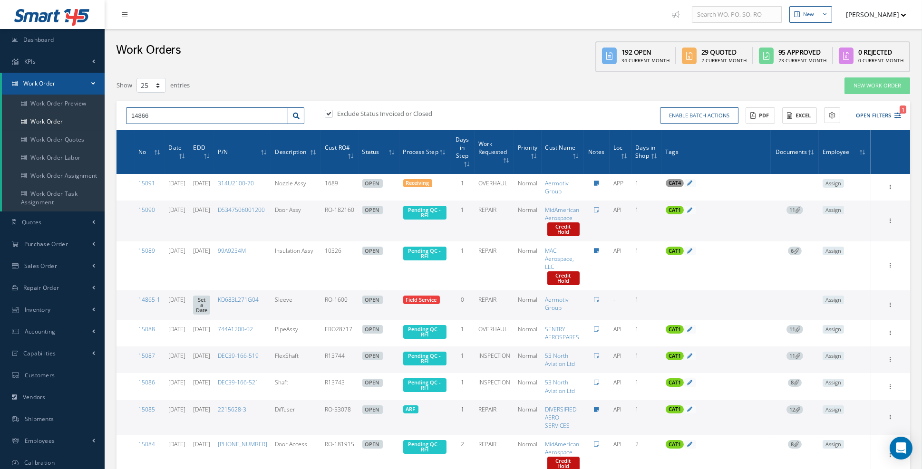
type input "14866"
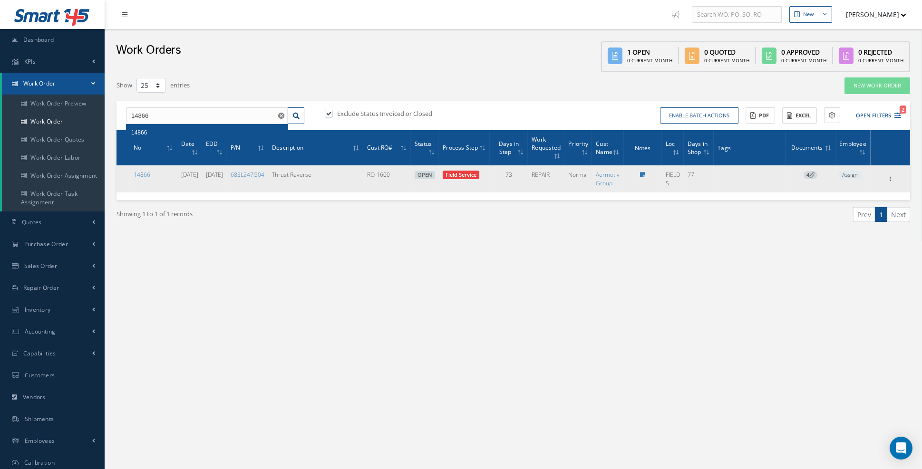
click at [814, 174] on icon at bounding box center [811, 174] width 5 height 5
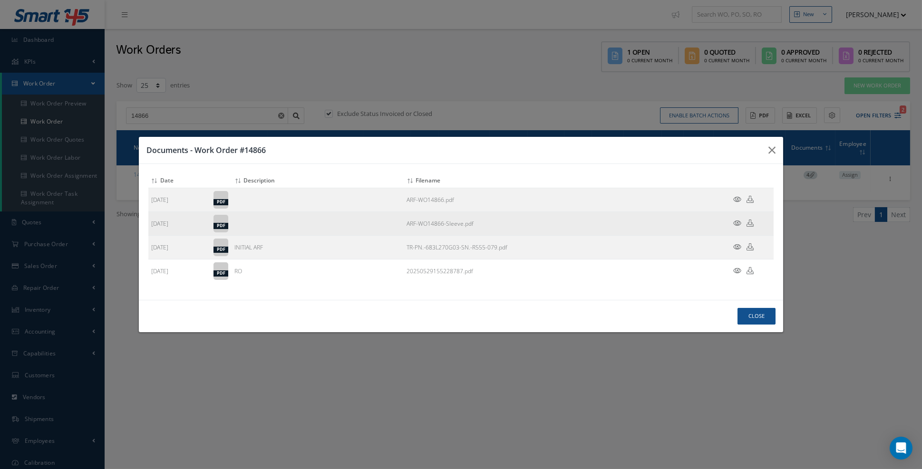
click at [737, 226] on td at bounding box center [745, 224] width 57 height 24
click at [737, 227] on icon at bounding box center [737, 223] width 8 height 7
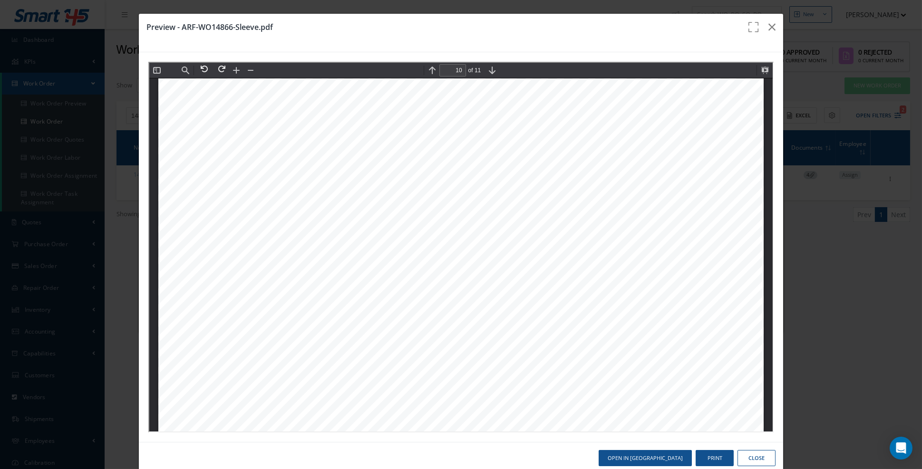
scroll to position [7602, 0]
type input "11"
click at [772, 32] on icon "button" at bounding box center [771, 26] width 7 height 11
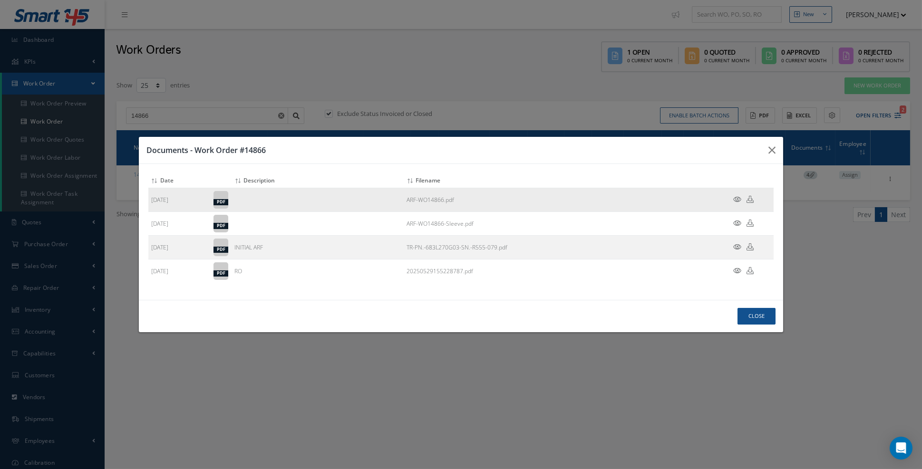
click at [737, 203] on icon at bounding box center [737, 199] width 8 height 7
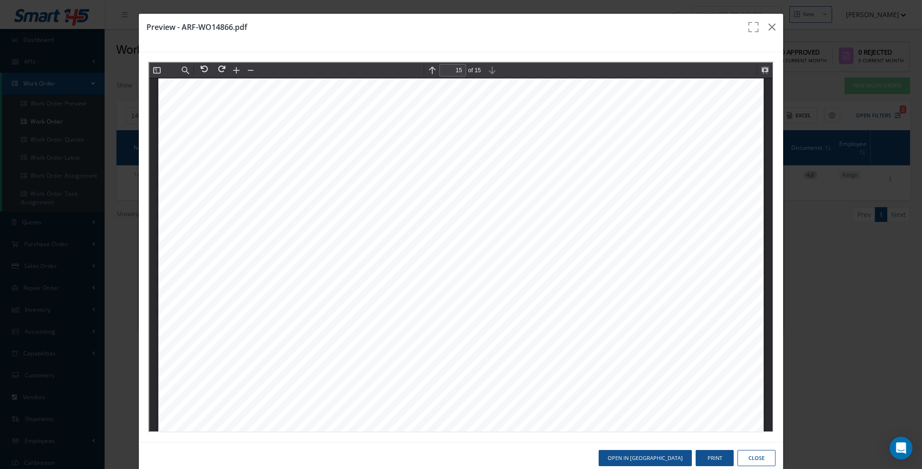
scroll to position [11816, 0]
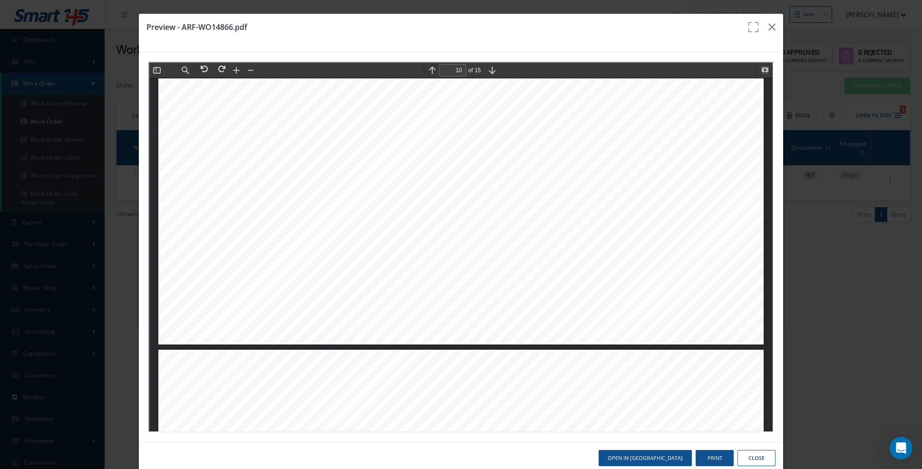
type input "9"
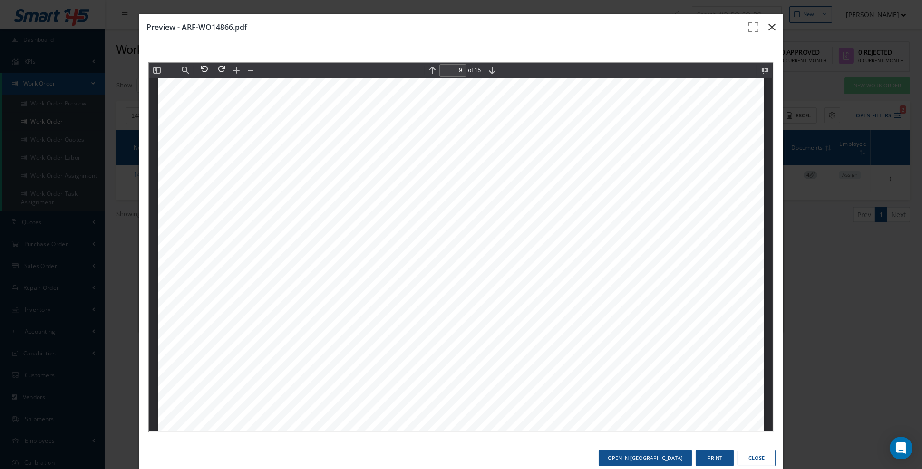
click at [774, 30] on icon "button" at bounding box center [771, 26] width 7 height 11
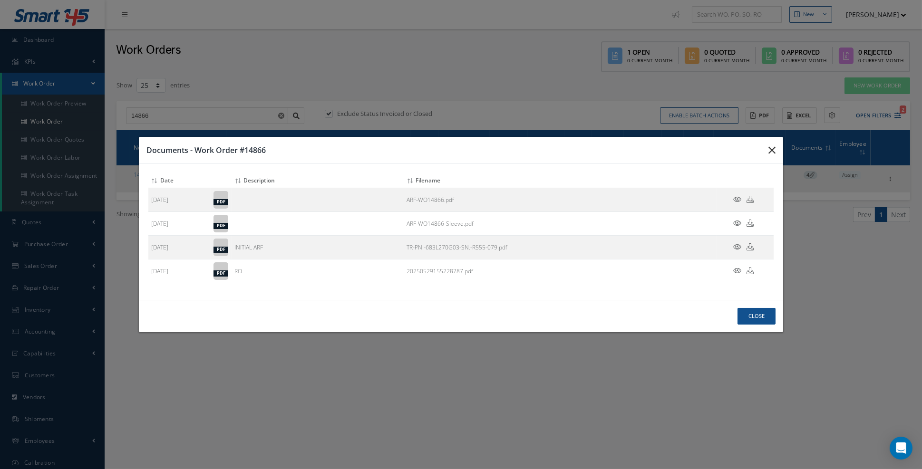
drag, startPoint x: 776, startPoint y: 165, endPoint x: 760, endPoint y: 165, distance: 15.7
click at [0, 0] on button "button" at bounding box center [0, 0] width 0 height 0
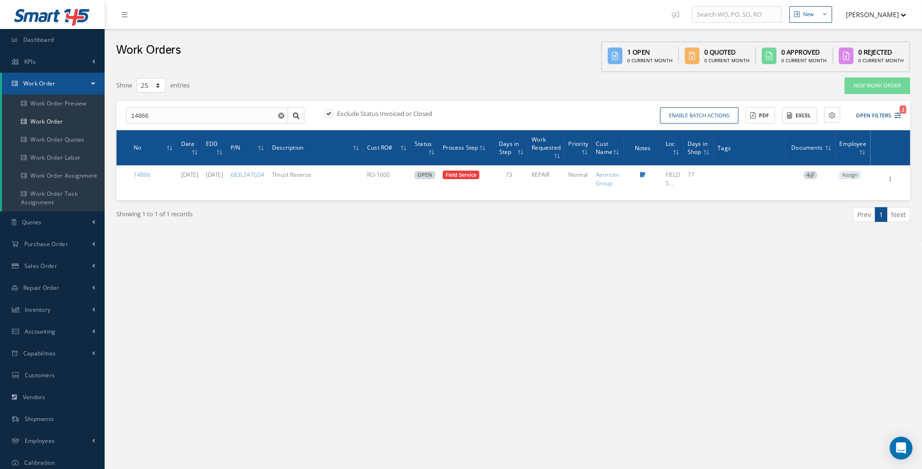
click at [271, 281] on div "New New Work Order New Purchase Order New Customer Quote New Sales Order New Re…" at bounding box center [513, 259] width 817 height 518
